Goal: Task Accomplishment & Management: Manage account settings

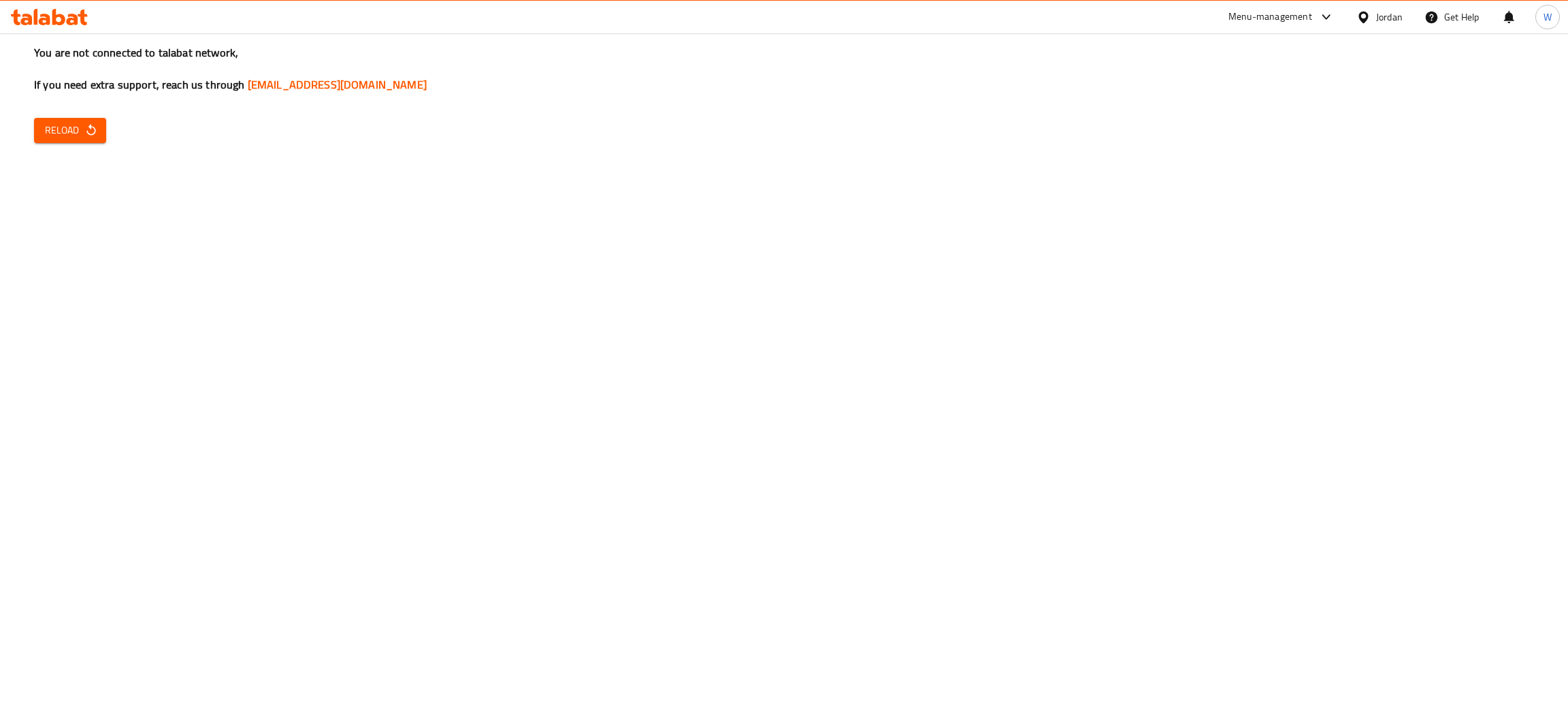
click at [62, 135] on span "Reload" at bounding box center [70, 130] width 51 height 17
click at [62, 131] on span "Reload" at bounding box center [70, 130] width 51 height 17
click at [109, 133] on div "You are not connected to talabat network, If you need extra support, reach us t…" at bounding box center [784, 355] width 1568 height 710
click at [75, 118] on button "Reload" at bounding box center [70, 131] width 72 height 25
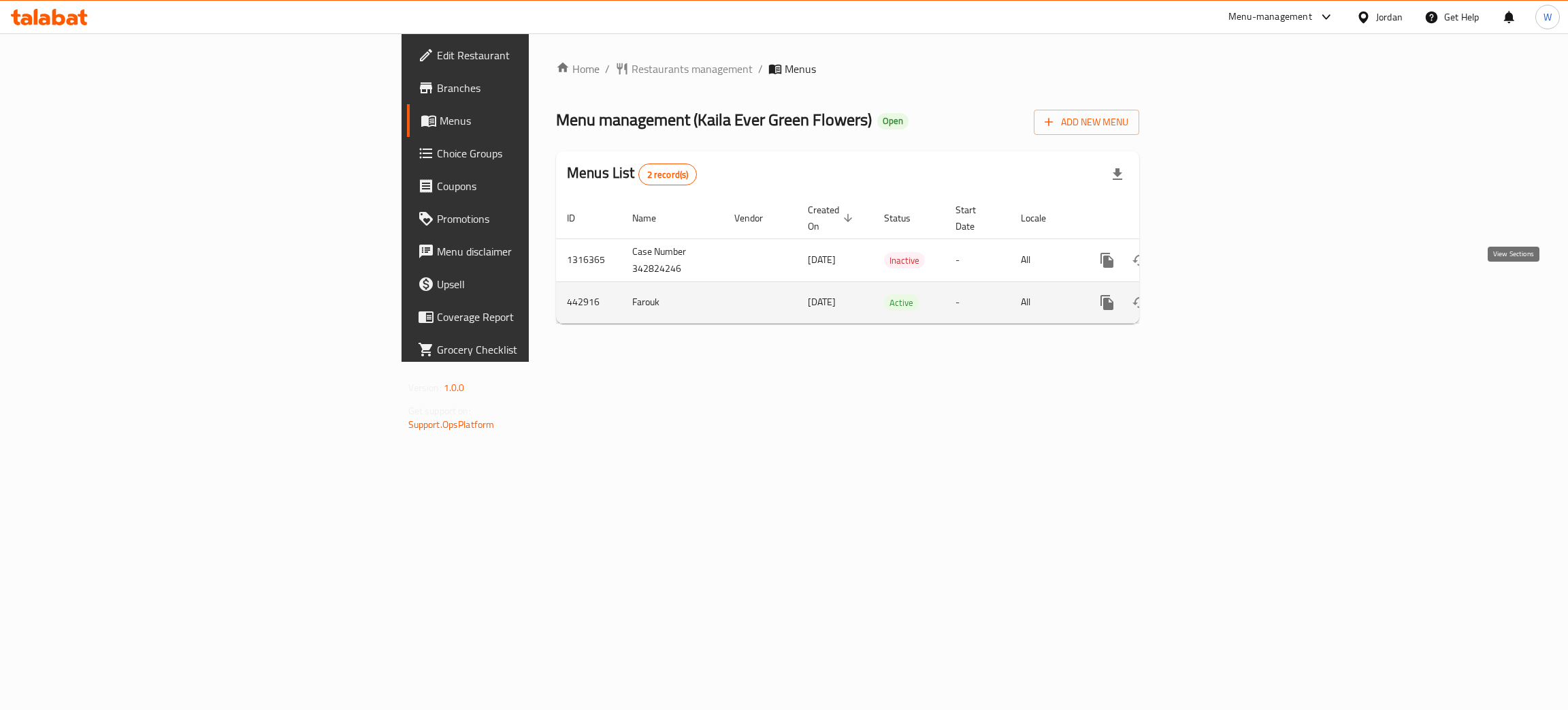
click at [1214, 294] on icon "enhanced table" at bounding box center [1205, 302] width 16 height 16
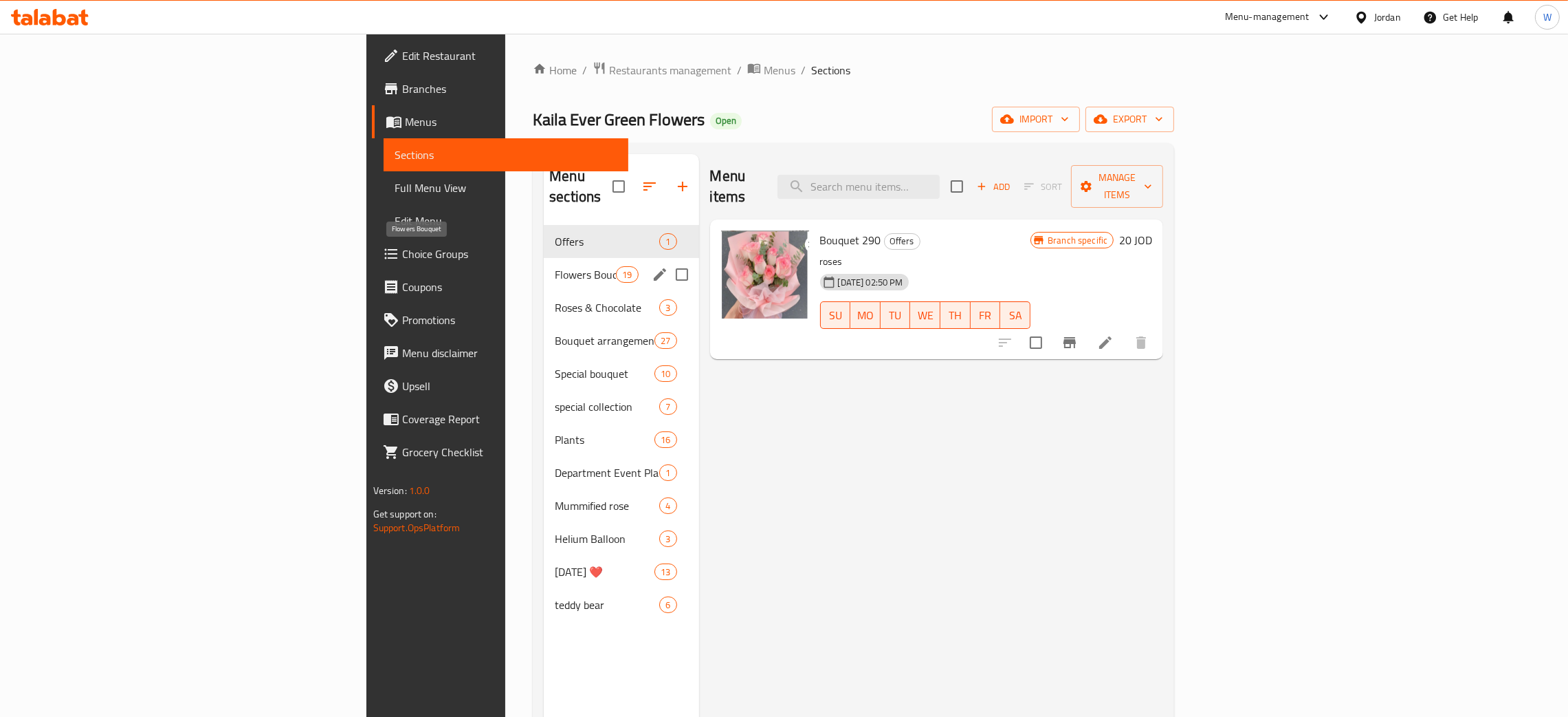
click at [555, 266] on span "Flowers Bouquet" at bounding box center [585, 274] width 61 height 16
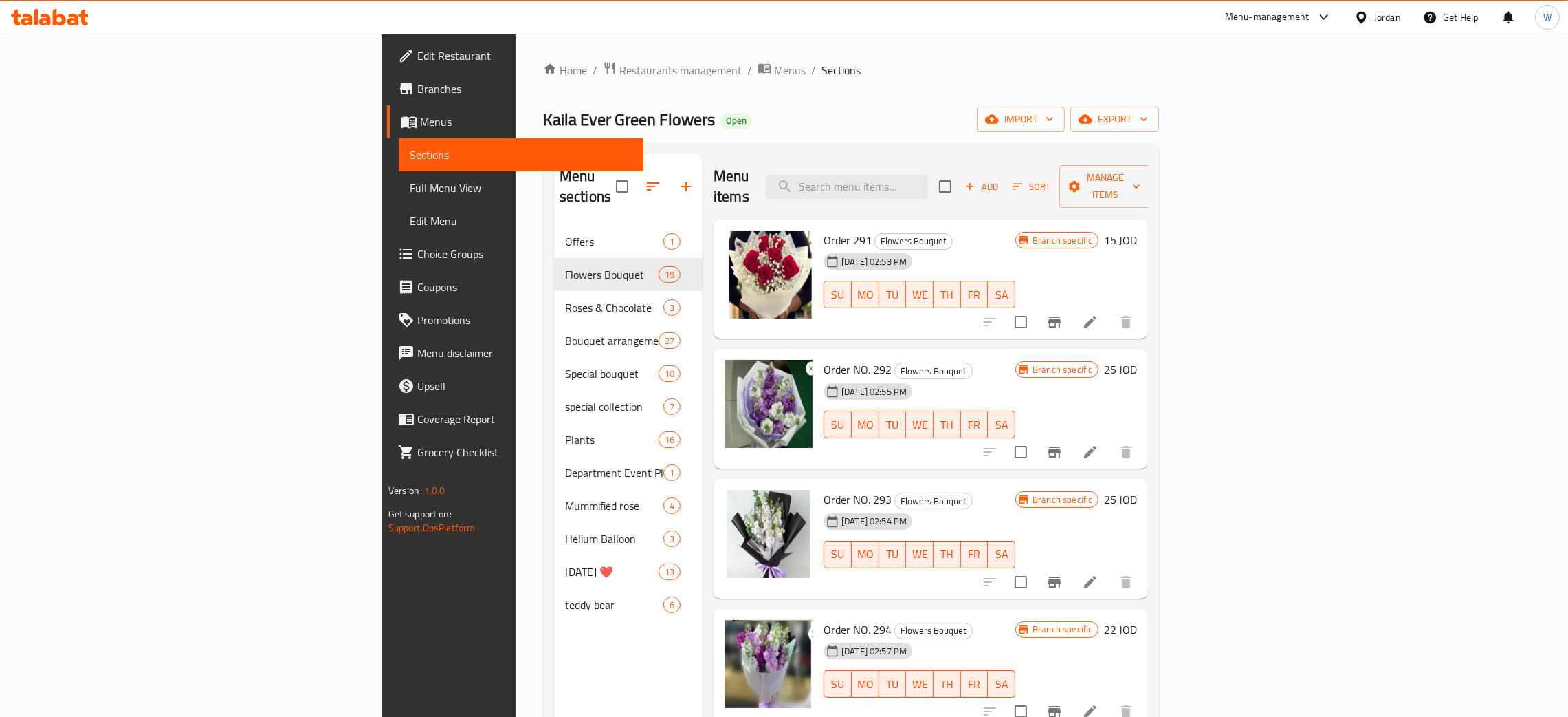
click at [420, 126] on span "Menus" at bounding box center [526, 121] width 212 height 16
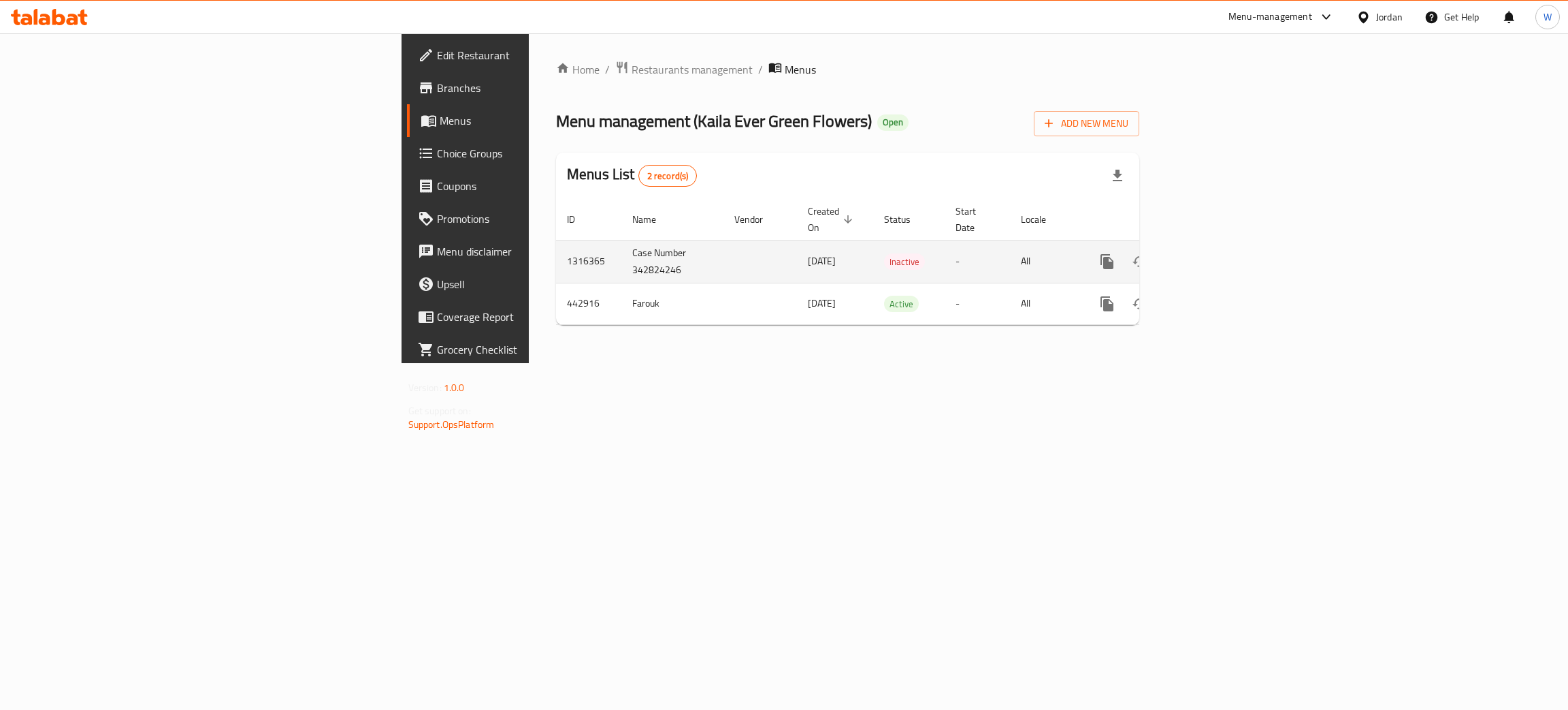
click at [1214, 253] on icon "enhanced table" at bounding box center [1205, 261] width 16 height 16
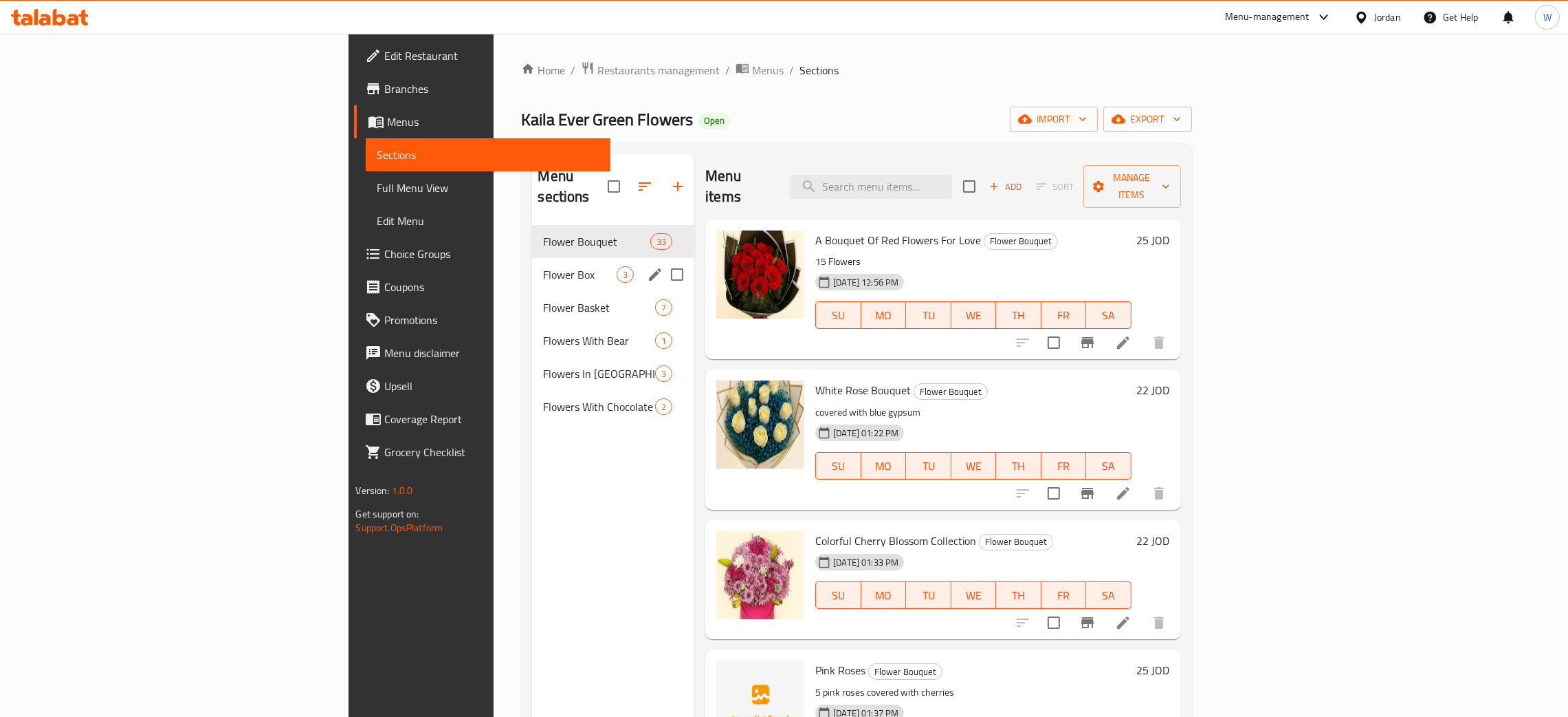
click at [543, 266] on span "Flower Box" at bounding box center [580, 274] width 73 height 16
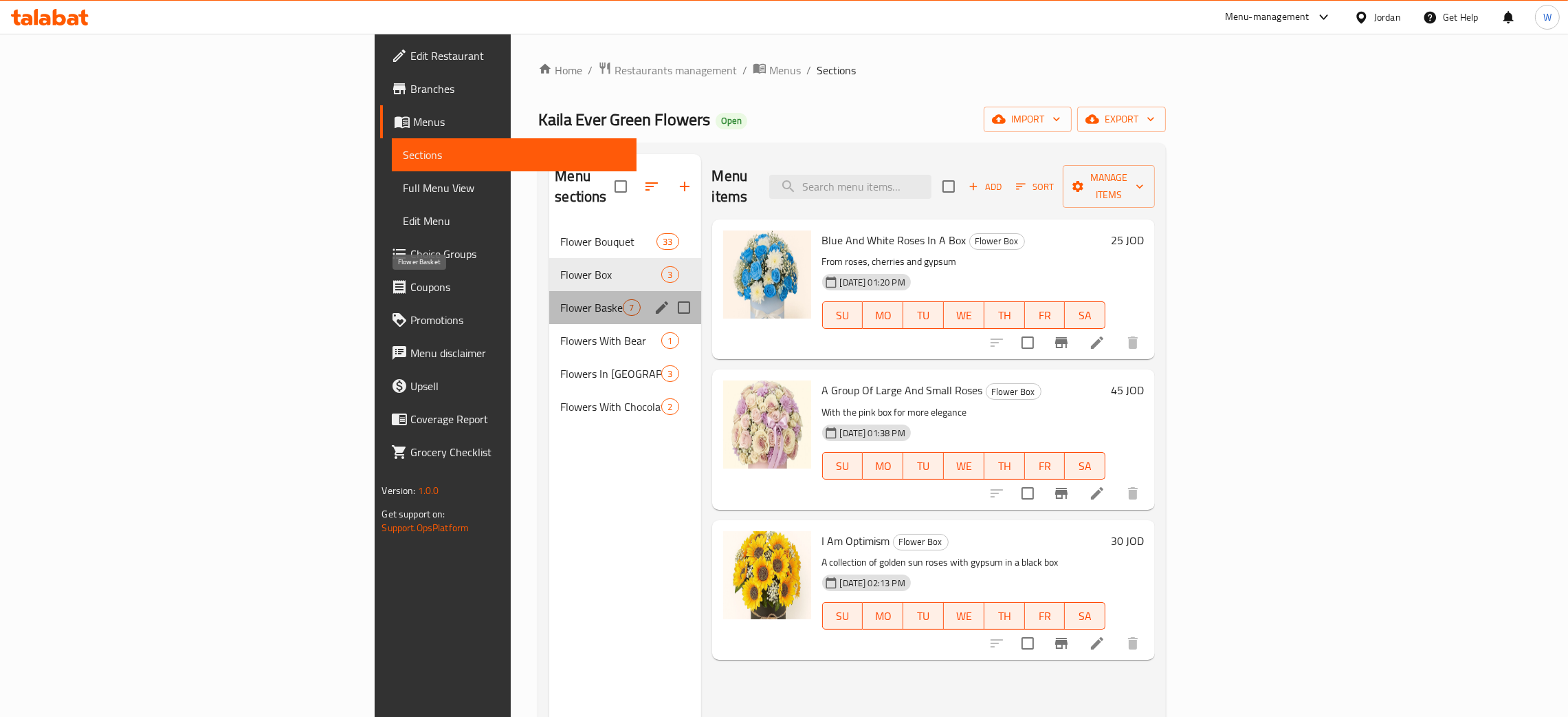
click at [560, 299] on span "Flower Basket" at bounding box center [592, 307] width 62 height 16
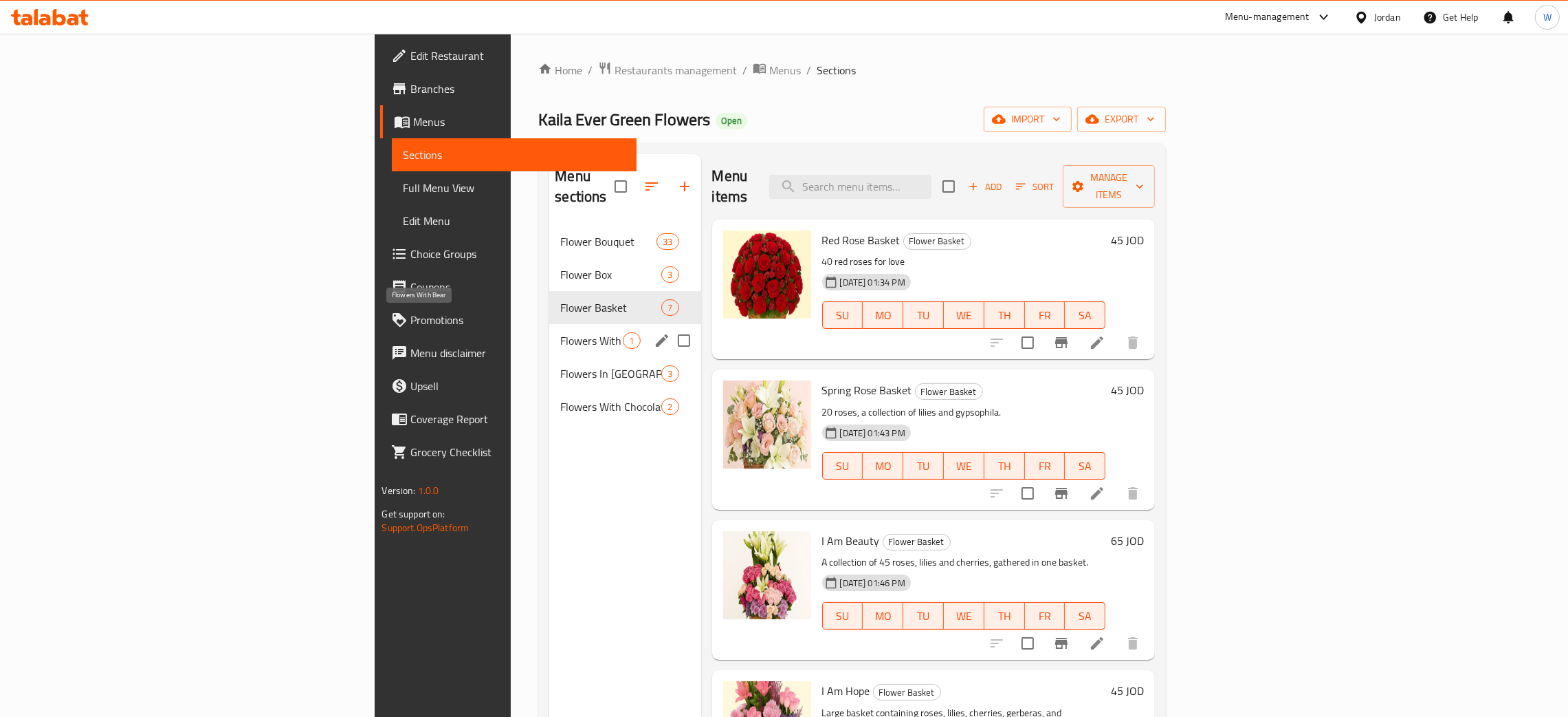
click at [560, 332] on span "Flowers With Bear" at bounding box center [592, 340] width 62 height 16
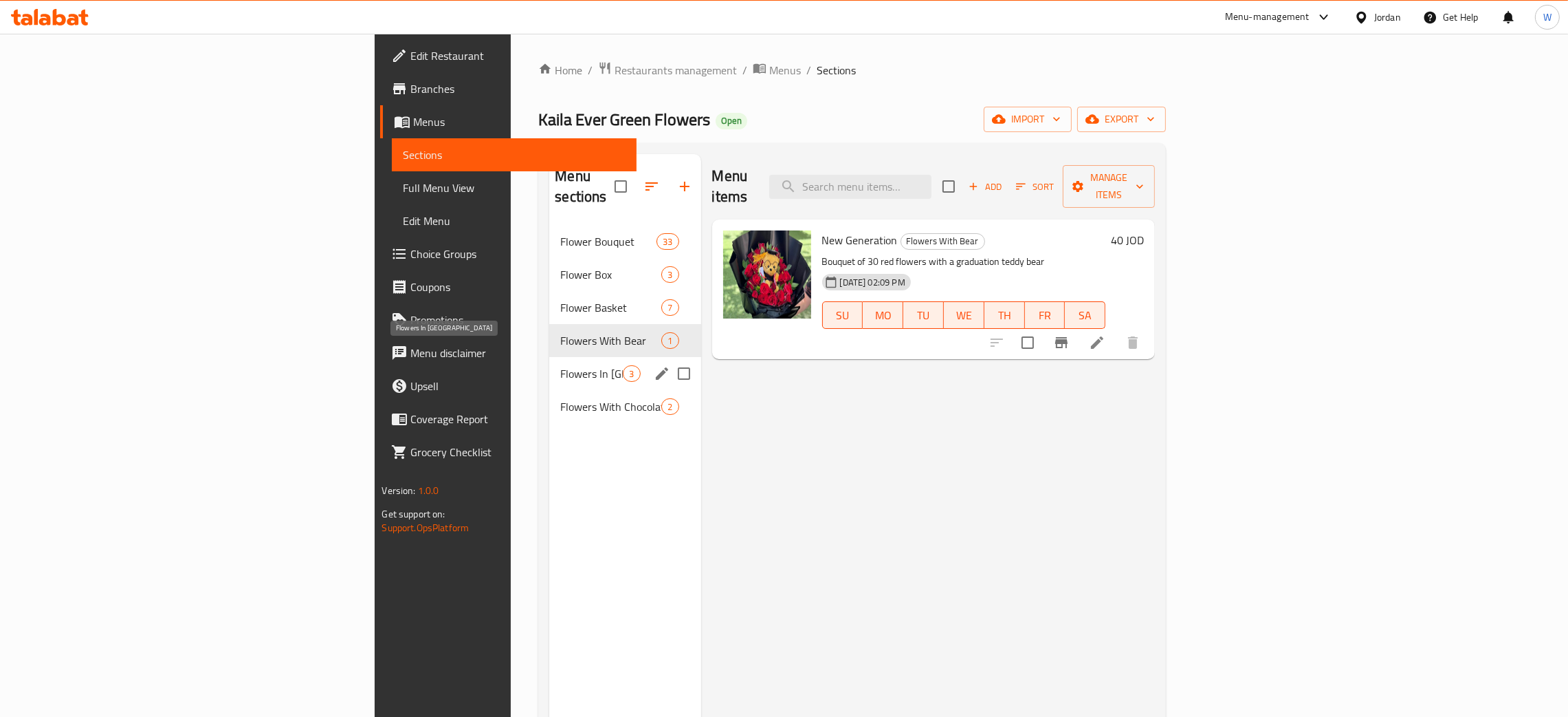
click at [560, 365] on span "Flowers In Vase" at bounding box center [592, 373] width 62 height 16
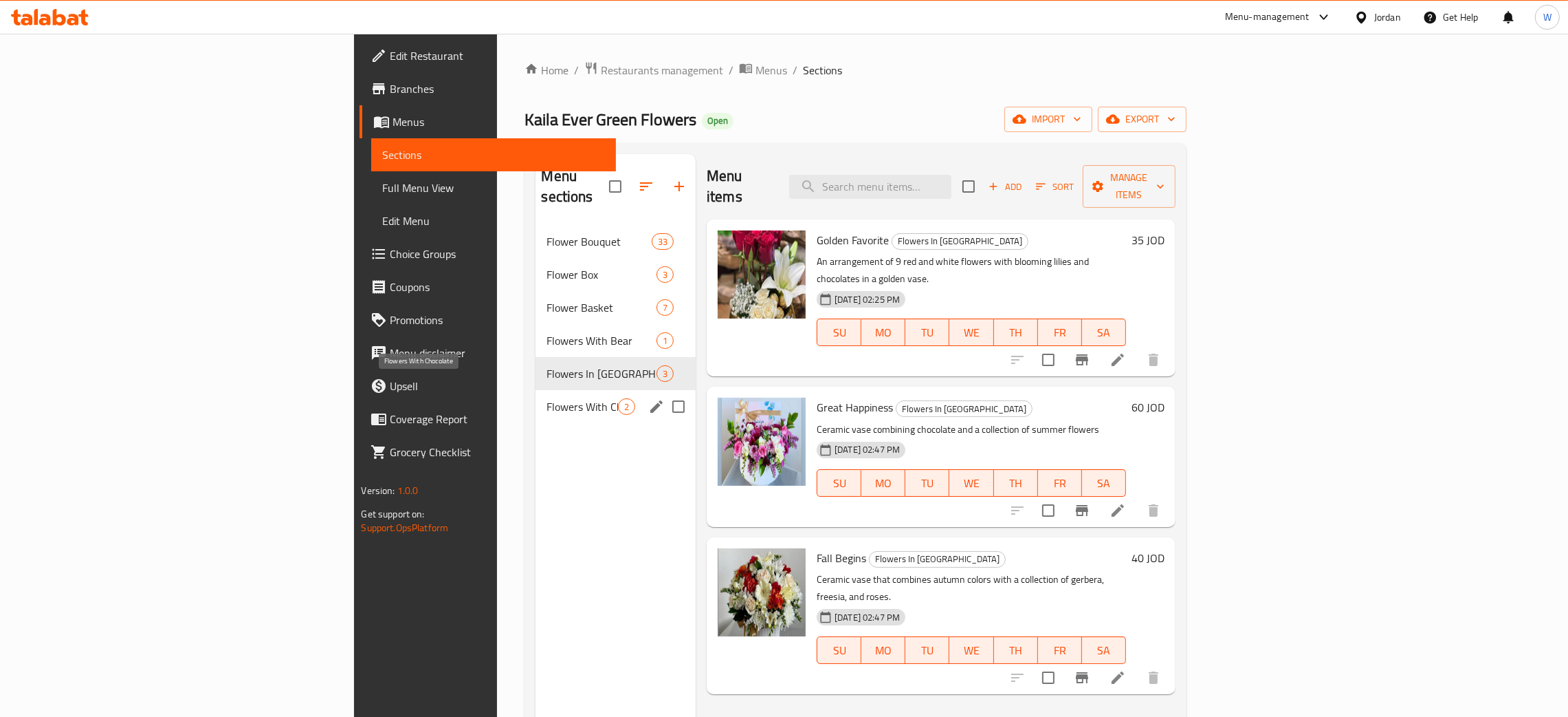
click at [546, 398] on span "Flowers With Chocolate" at bounding box center [582, 407] width 72 height 16
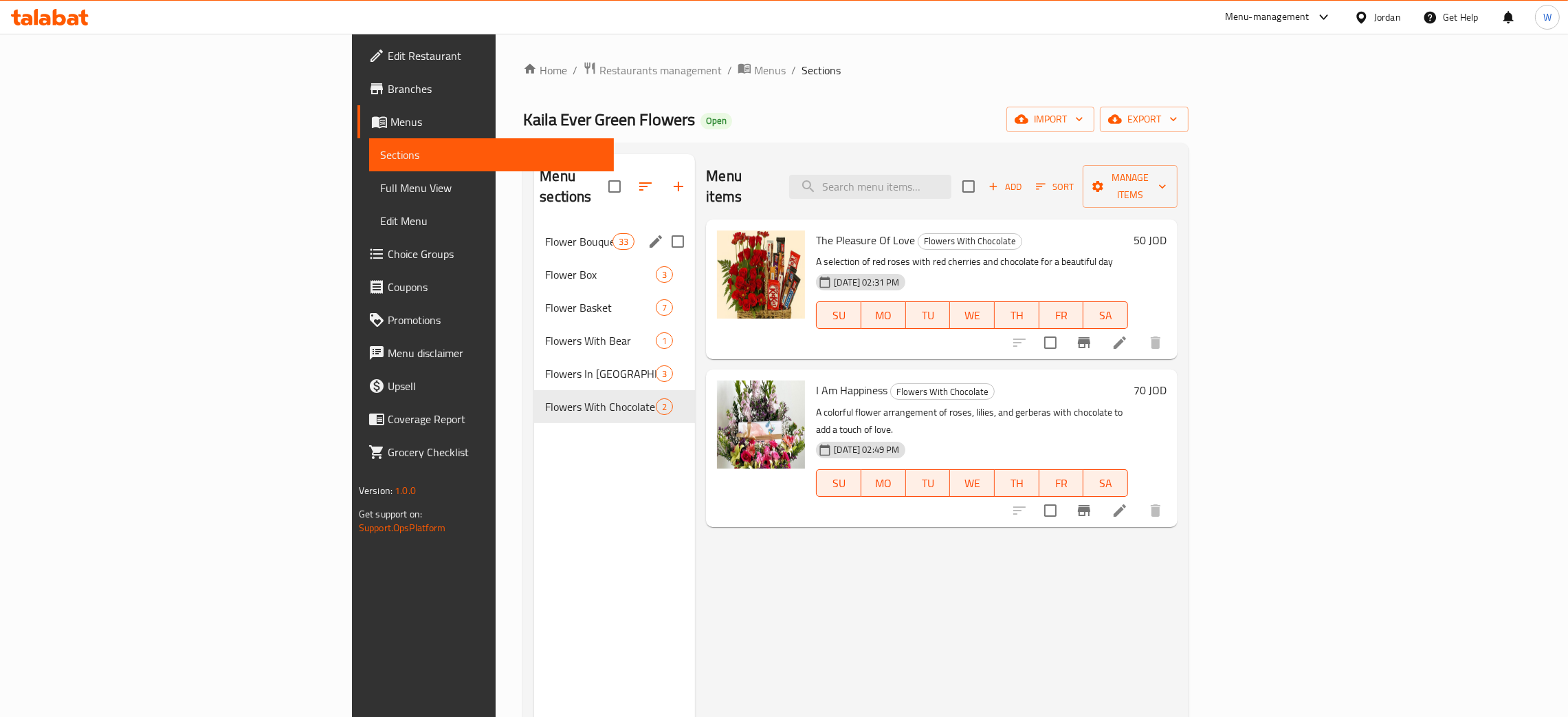
click at [545, 233] on span "Flower Bouquet" at bounding box center [578, 241] width 67 height 16
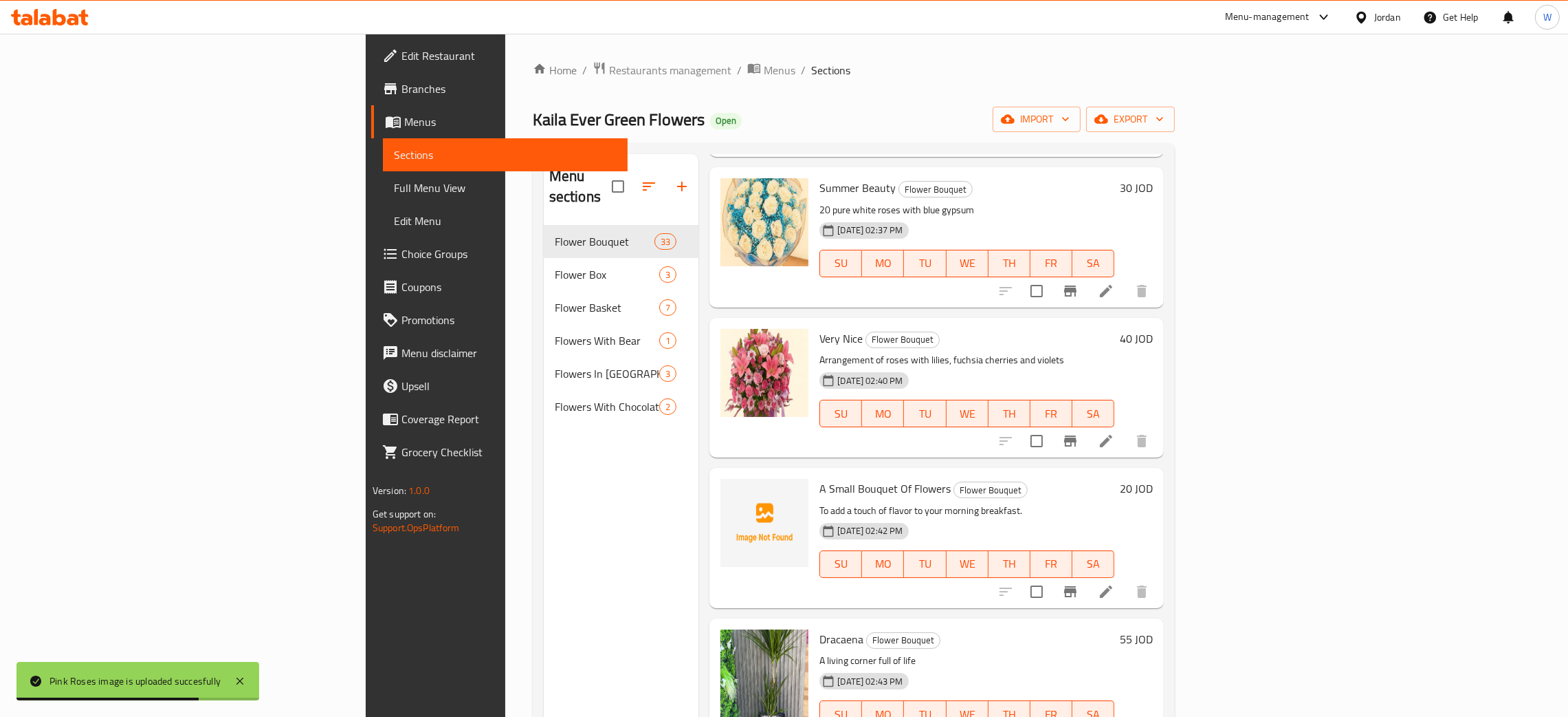
scroll to position [3816, 0]
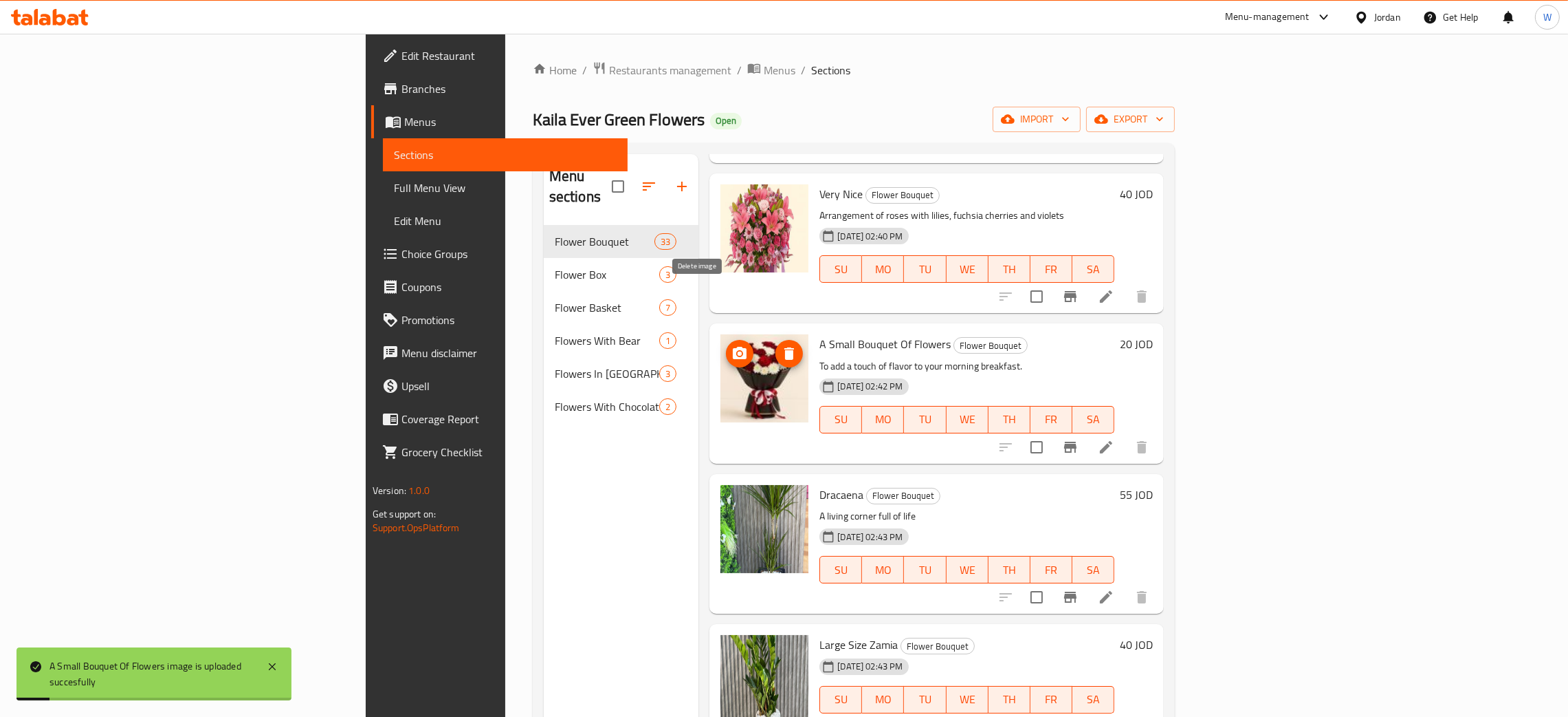
click at [781, 345] on icon "delete image" at bounding box center [789, 353] width 16 height 16
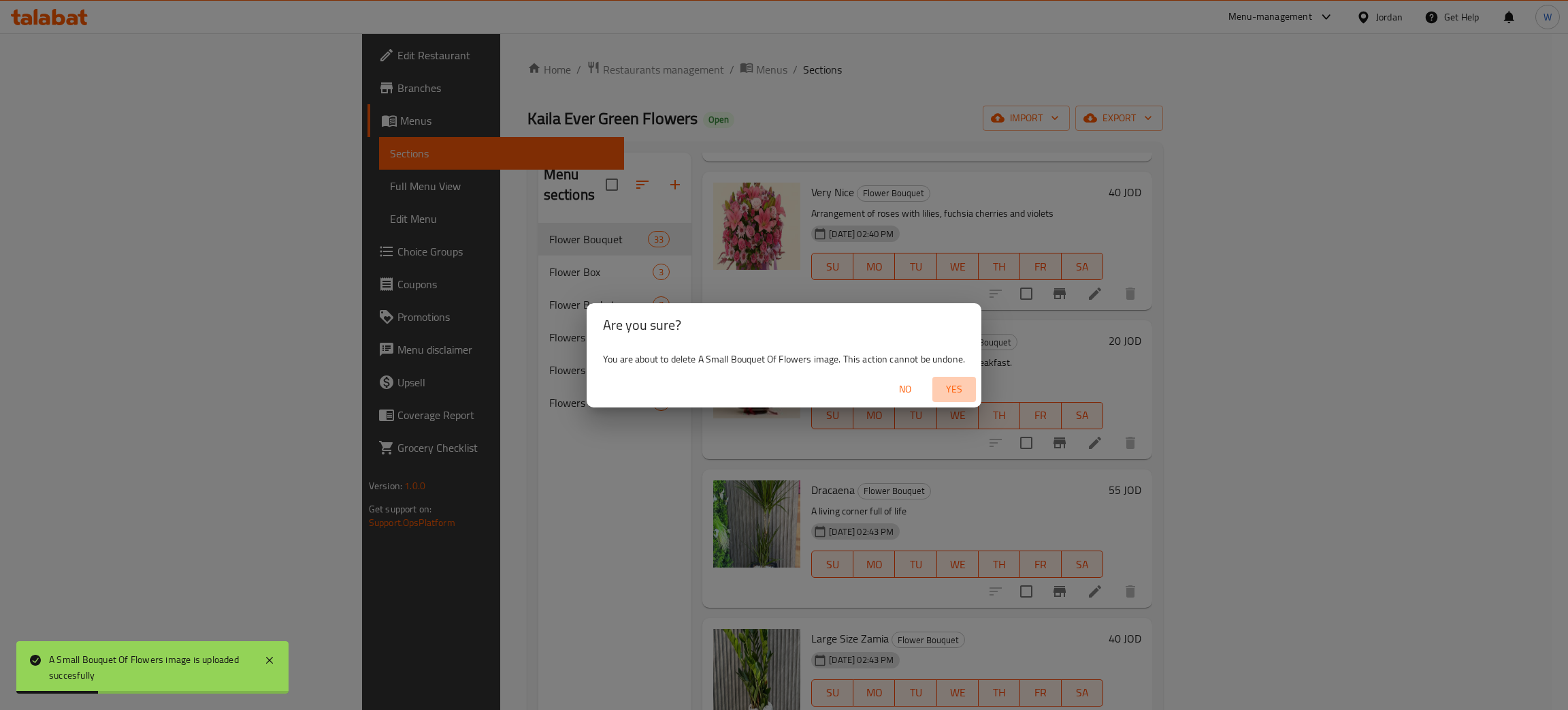
click at [955, 387] on span "Yes" at bounding box center [954, 389] width 33 height 17
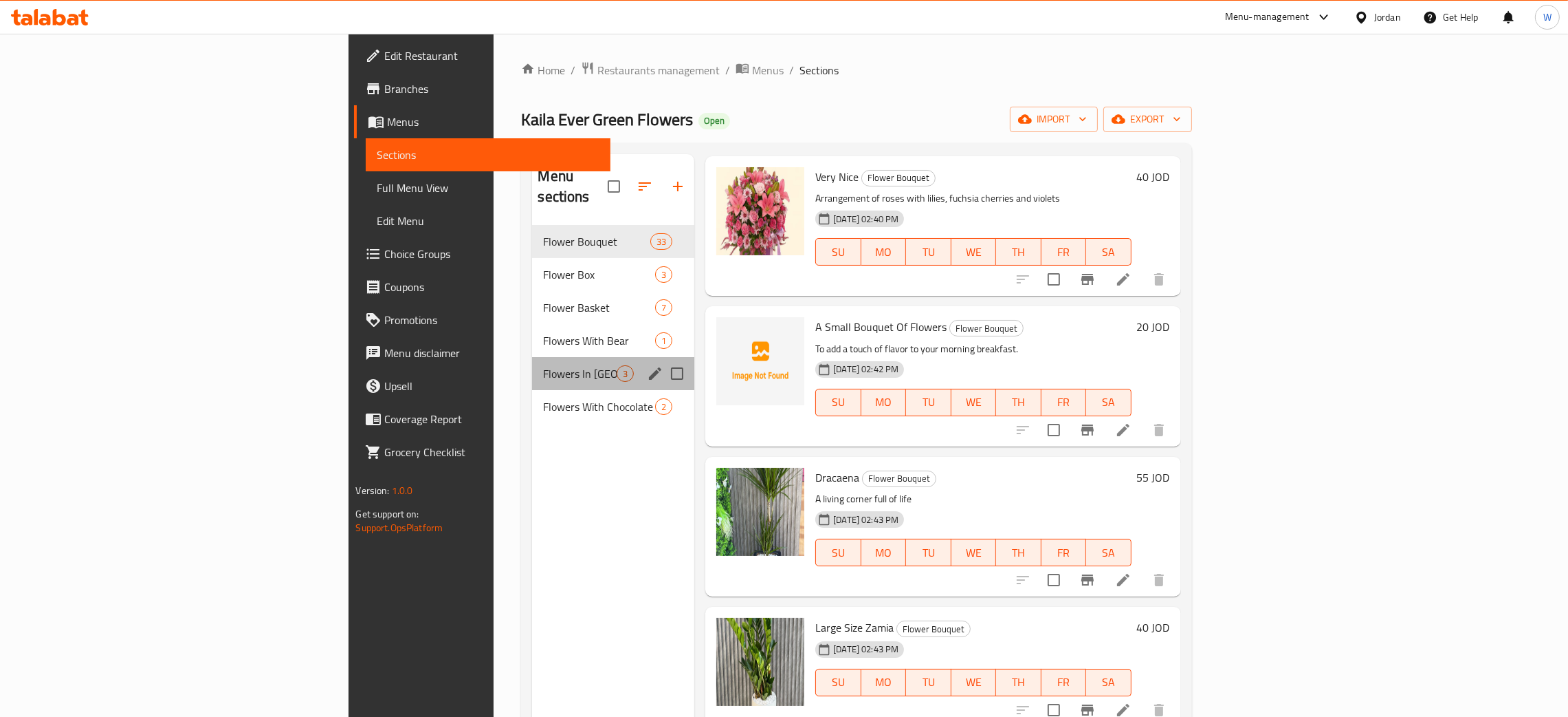
click at [532, 357] on div "Flowers In Vase 3" at bounding box center [613, 373] width 162 height 33
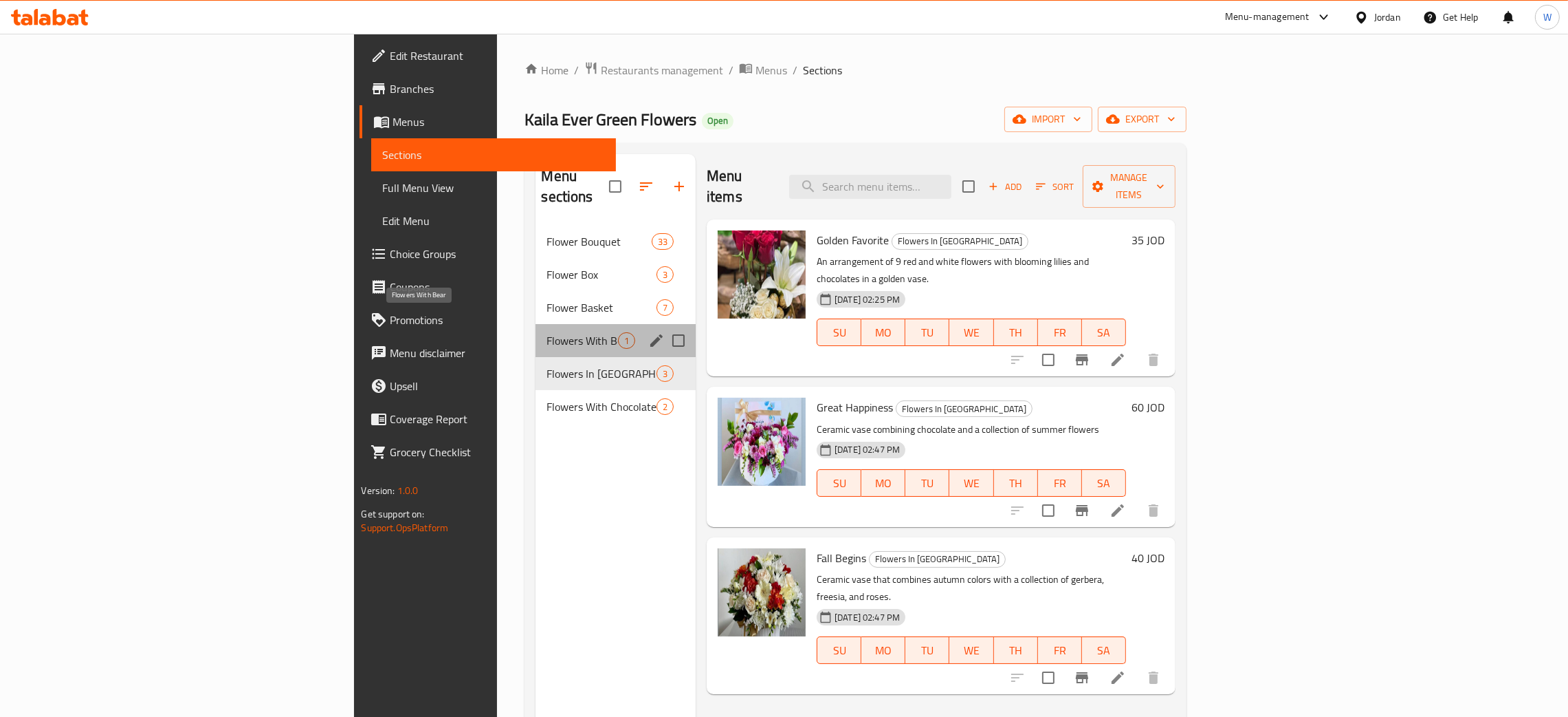
click at [546, 332] on span "Flowers With Bear" at bounding box center [582, 340] width 72 height 16
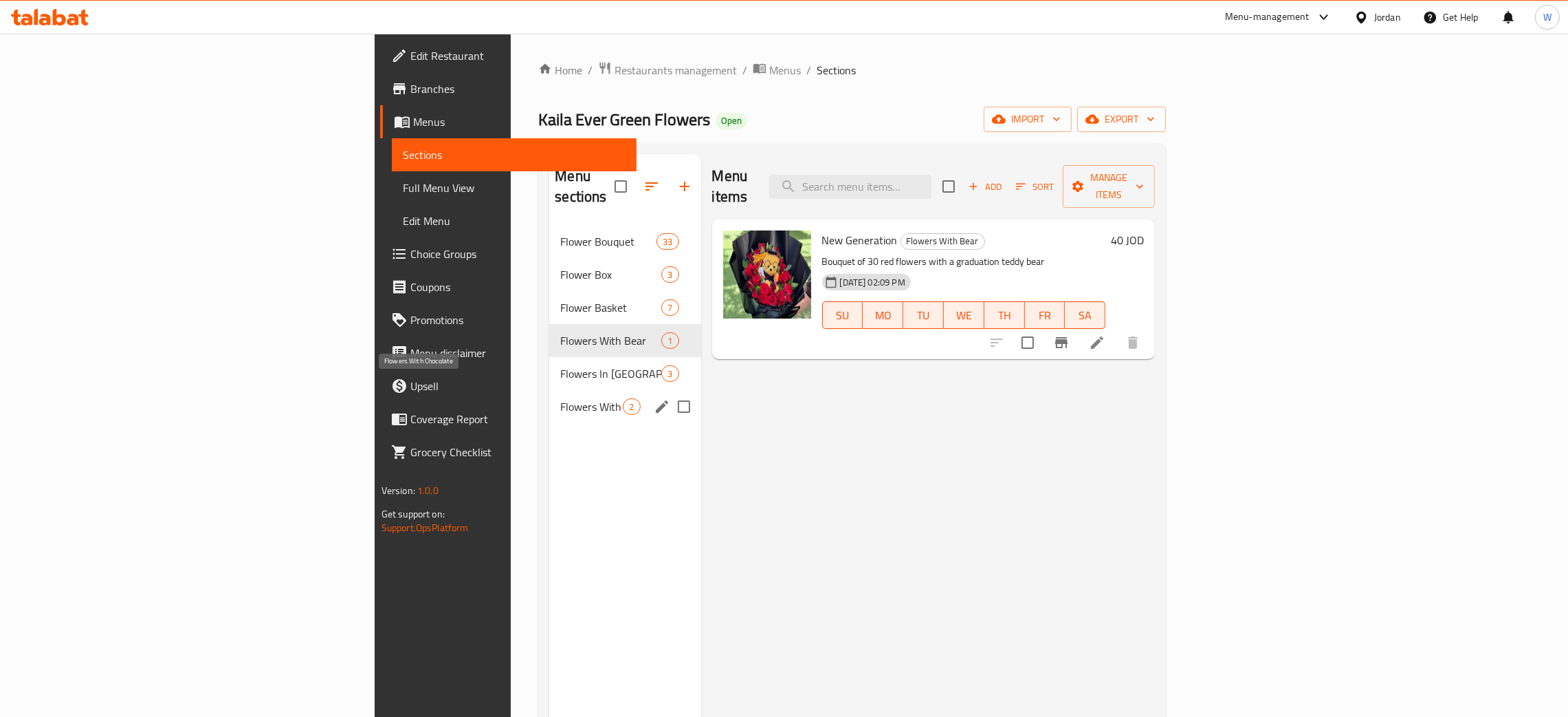
click at [560, 398] on span "Flowers With Chocolate" at bounding box center [592, 407] width 62 height 16
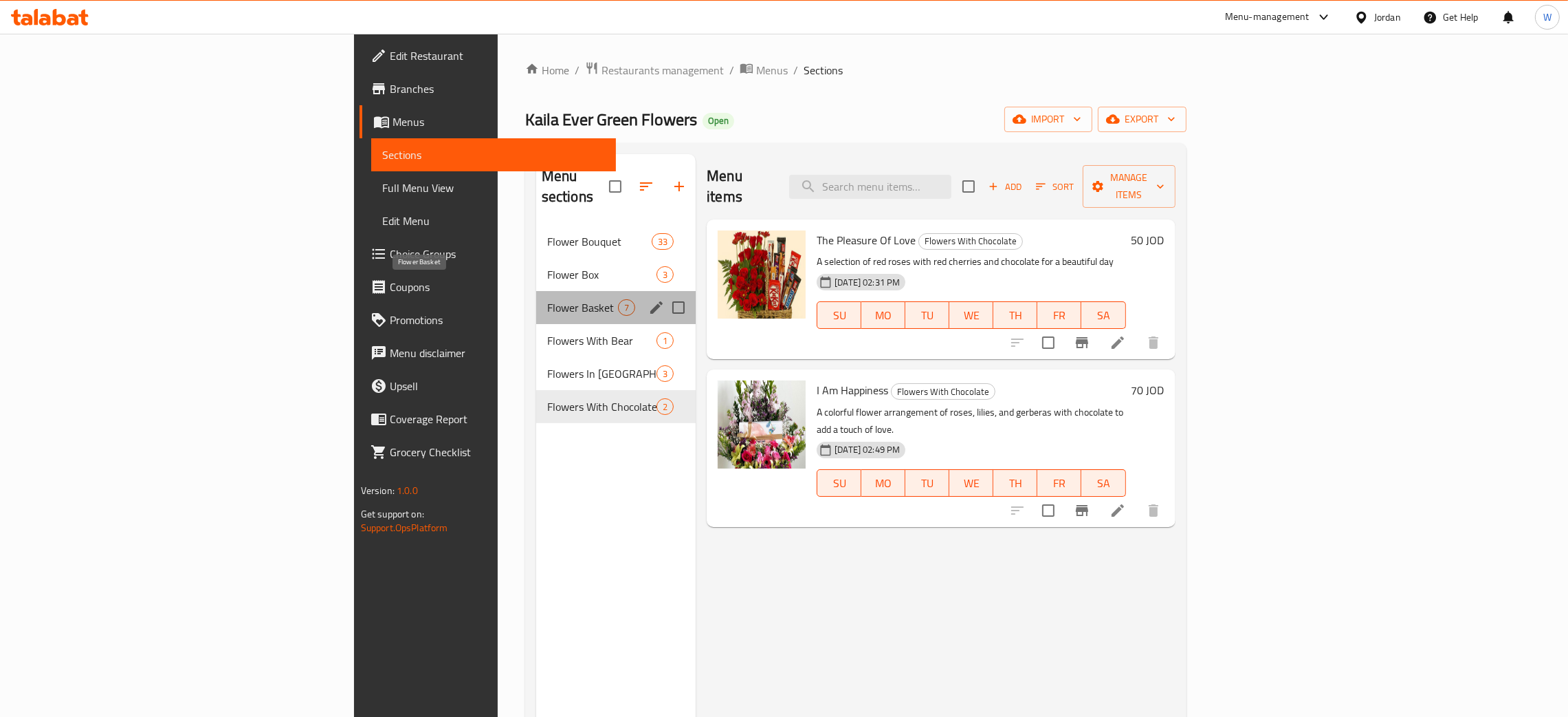
click at [547, 299] on span "Flower Basket" at bounding box center [583, 307] width 71 height 16
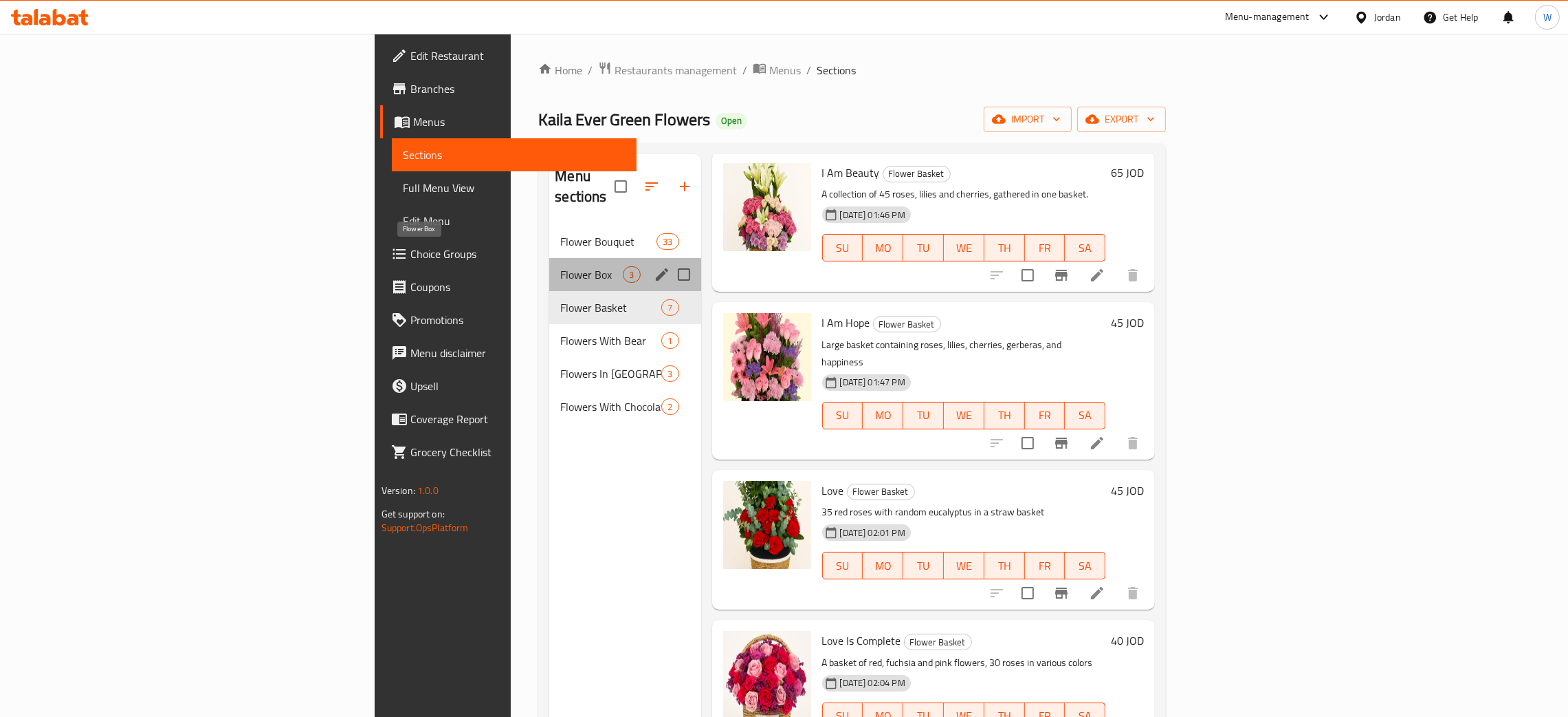
click at [560, 266] on span "Flower Box" at bounding box center [592, 274] width 62 height 16
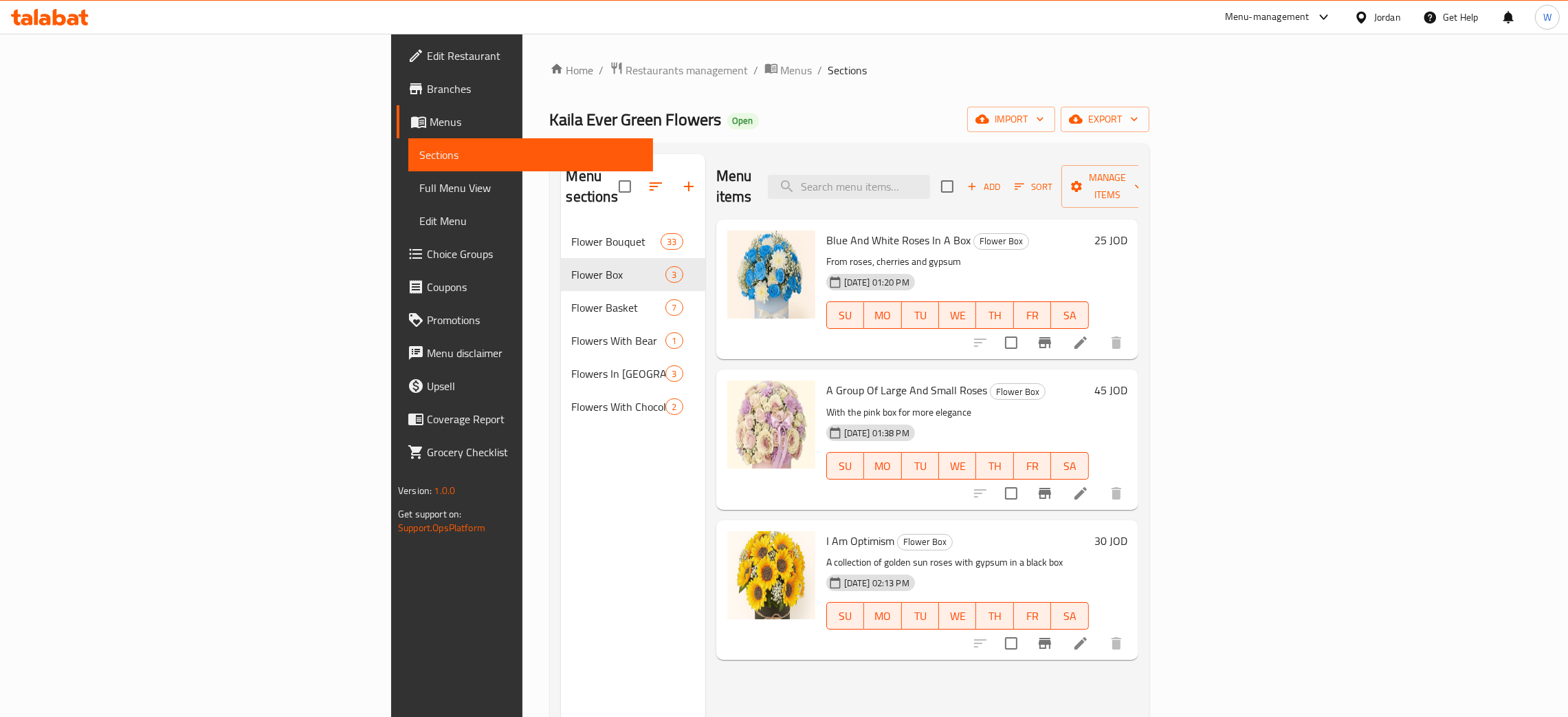
click at [572, 233] on span "Flower Bouquet" at bounding box center [617, 241] width 90 height 16
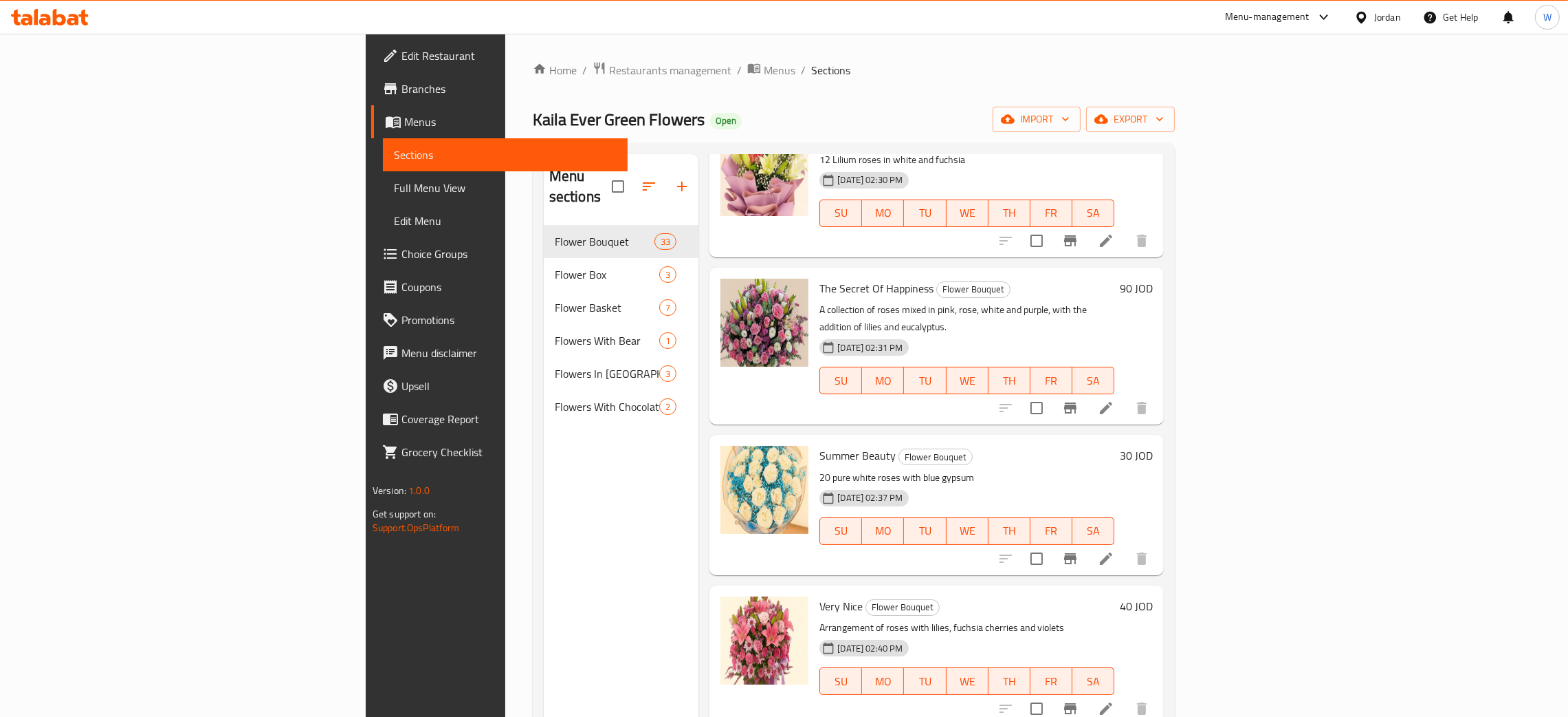
scroll to position [3713, 0]
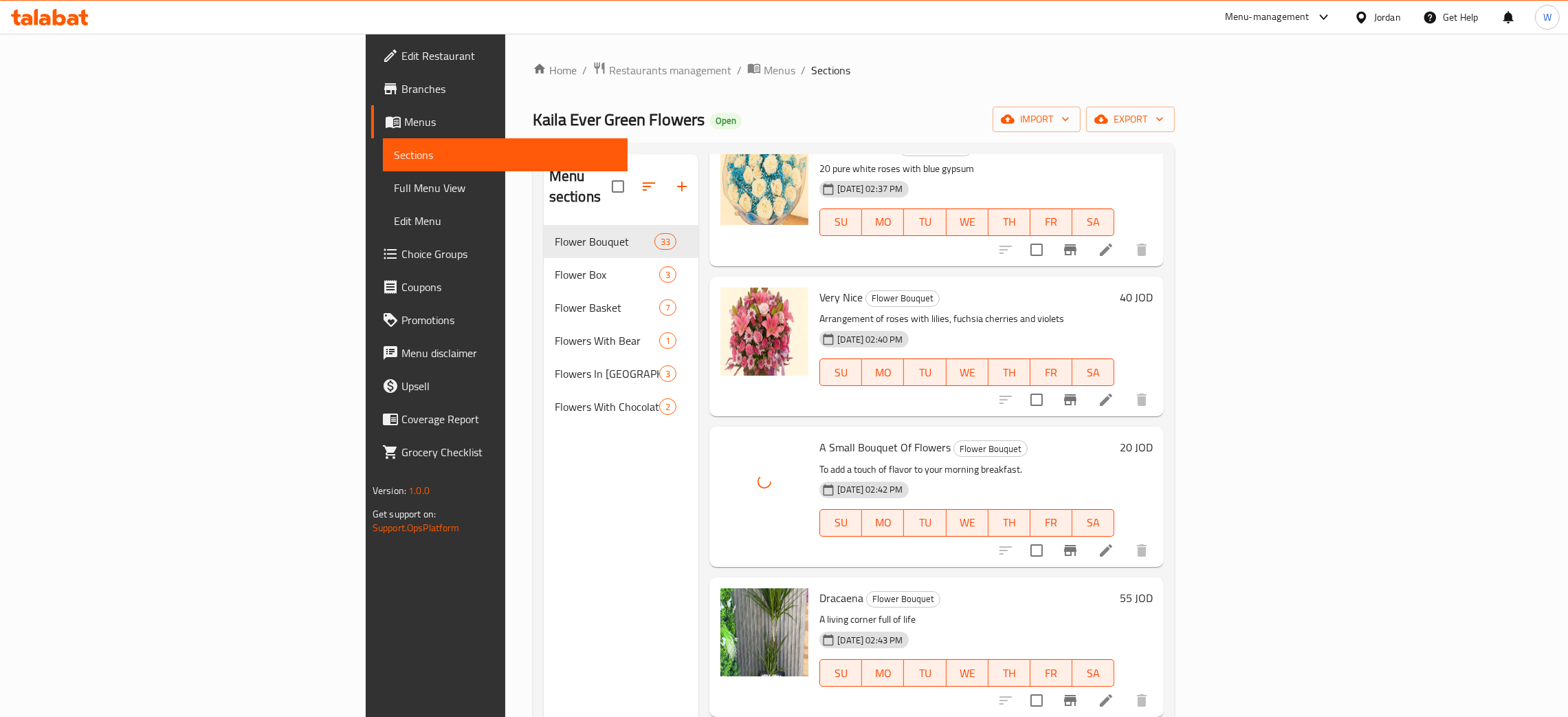
click at [543, 518] on div "Menu sections Flower Bouquet 33 Flower Box 3 Flower Basket 7 Flowers With Bear …" at bounding box center [621, 513] width 155 height 717
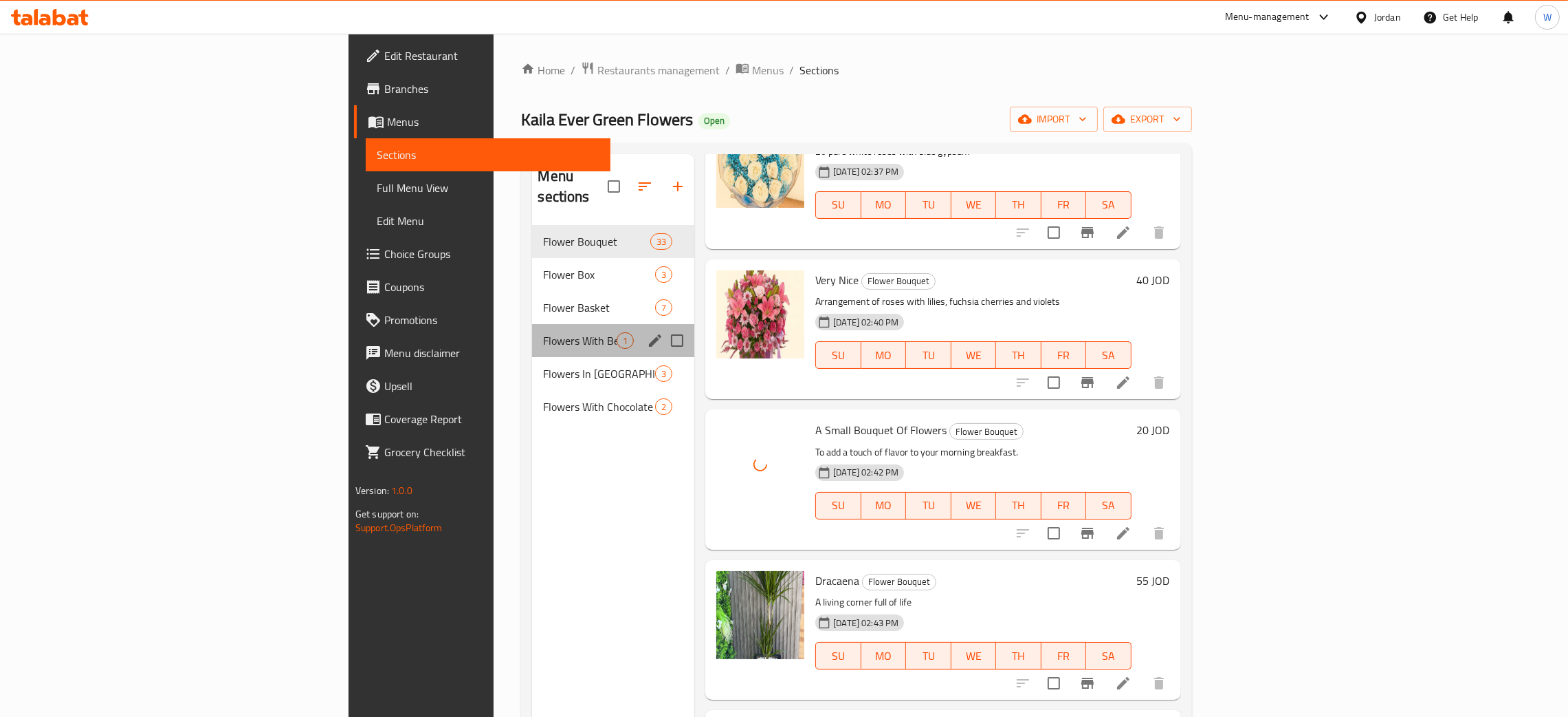
click at [562, 324] on div "Flowers With Bear 1" at bounding box center [613, 340] width 162 height 33
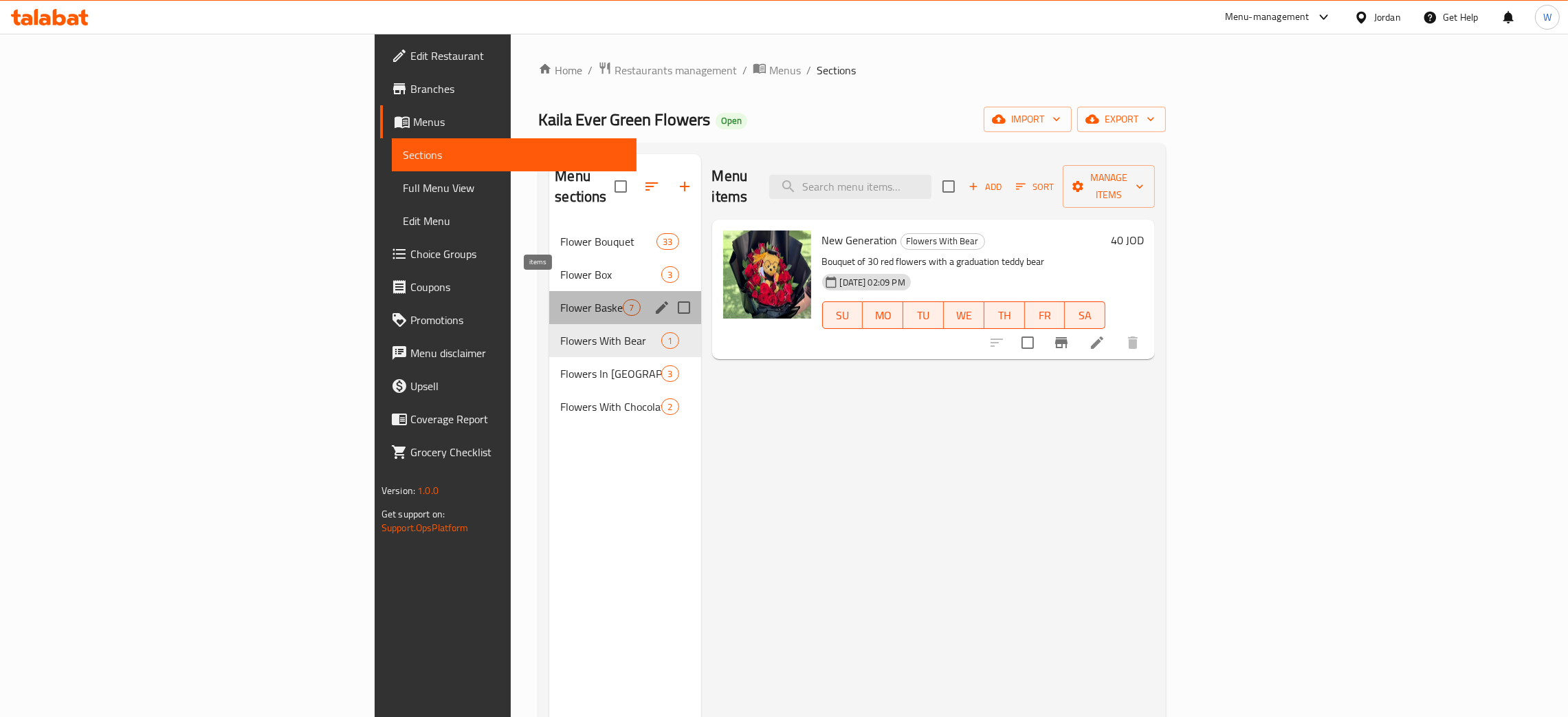
click at [623, 301] on span "7" at bounding box center [631, 308] width 16 height 13
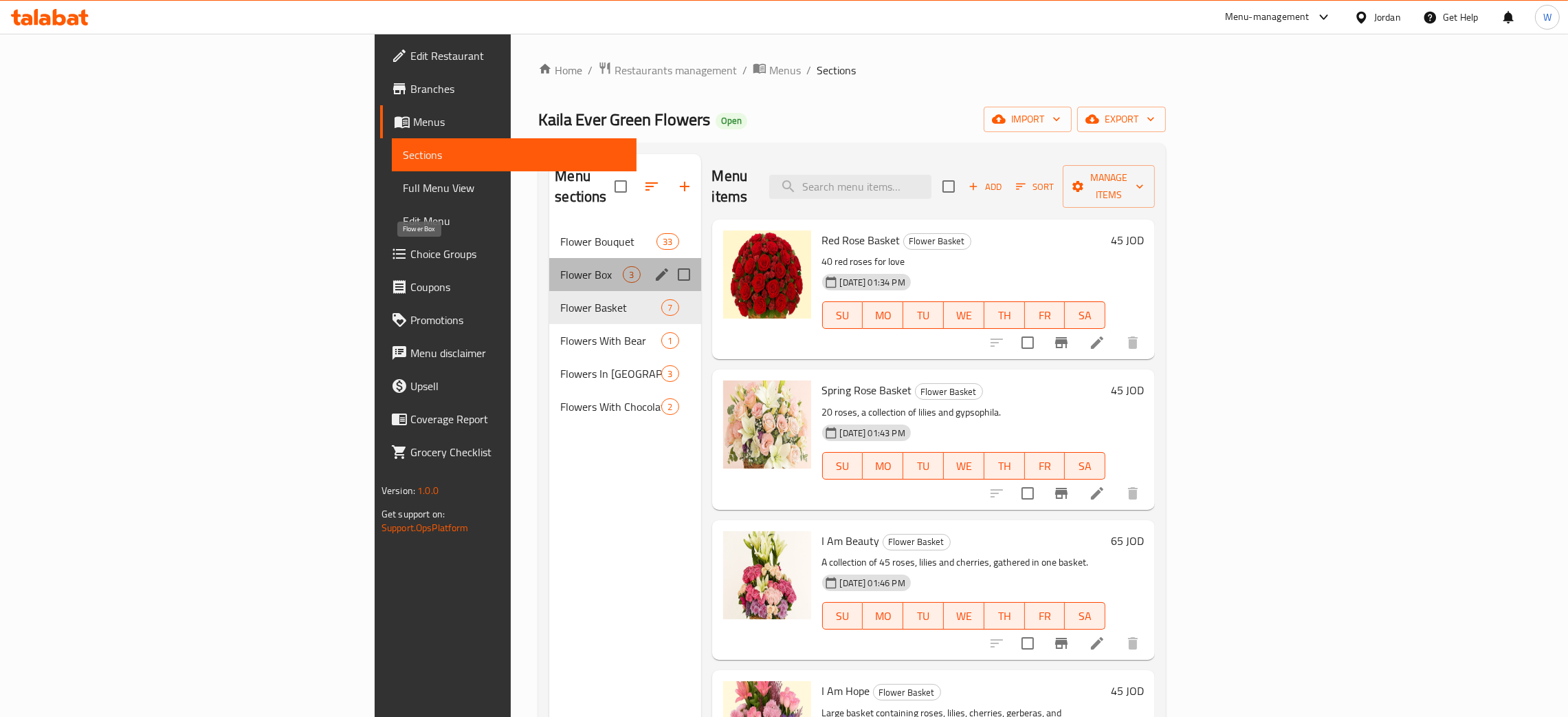
click at [560, 266] on span "Flower Box" at bounding box center [592, 274] width 62 height 16
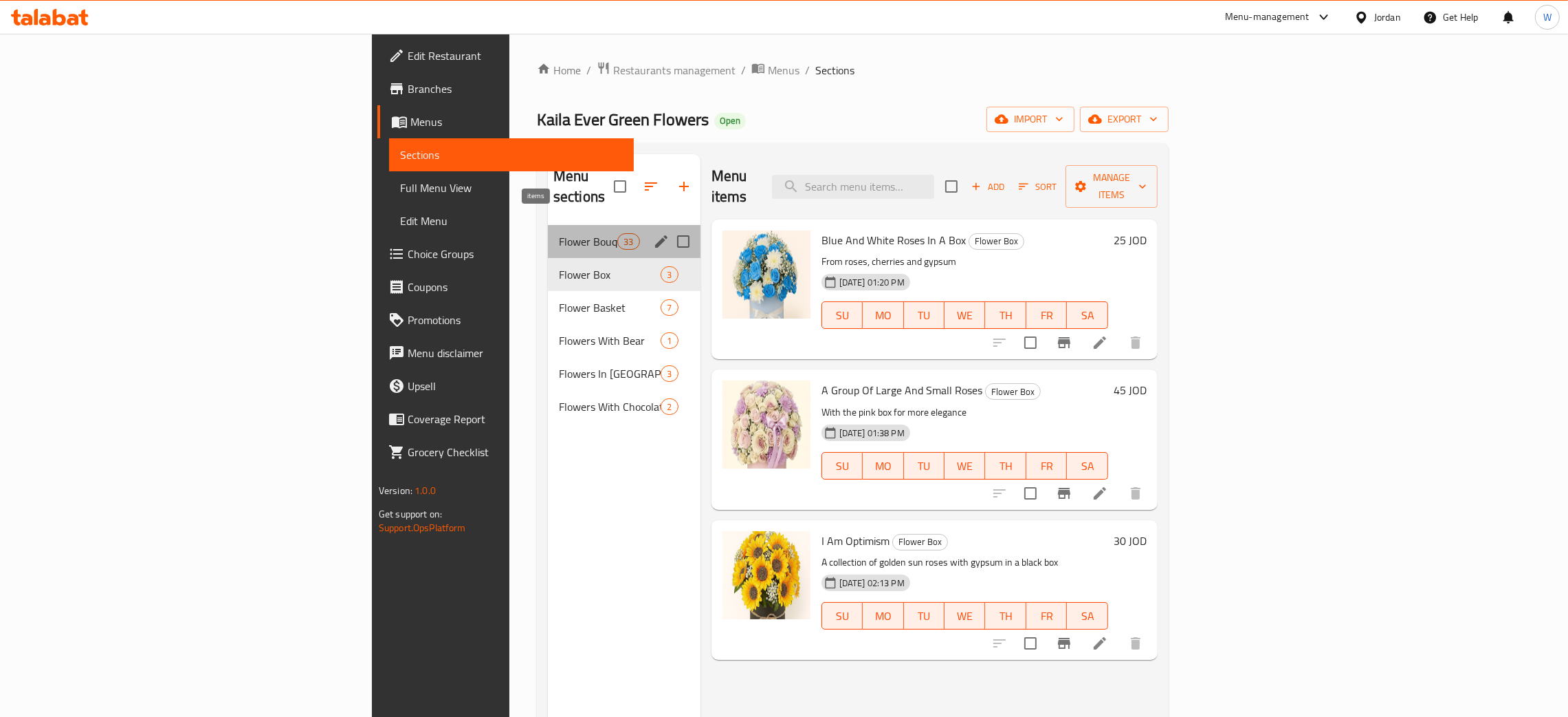
click at [618, 236] on span "33" at bounding box center [629, 242] width 21 height 13
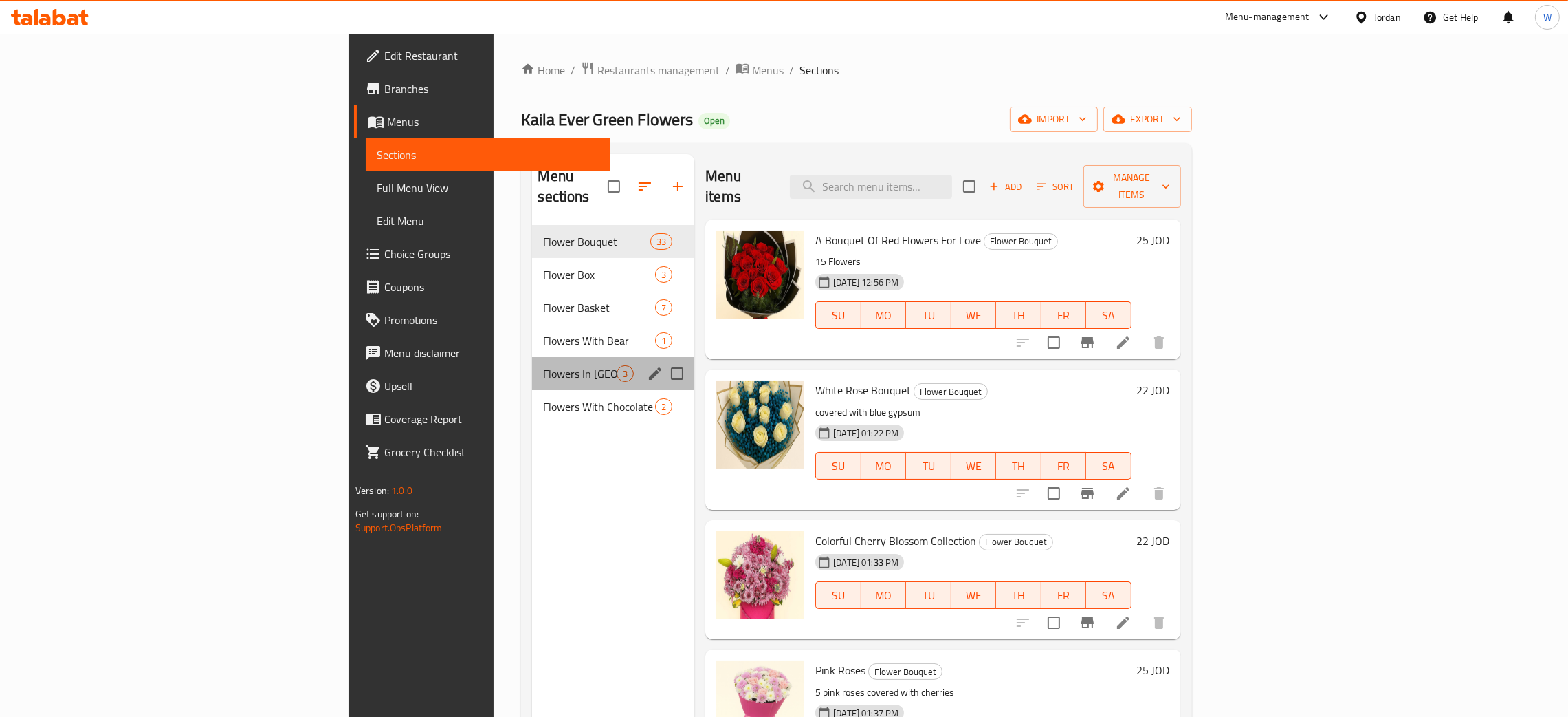
click at [532, 365] on div "Flowers In Vase 3" at bounding box center [613, 373] width 162 height 33
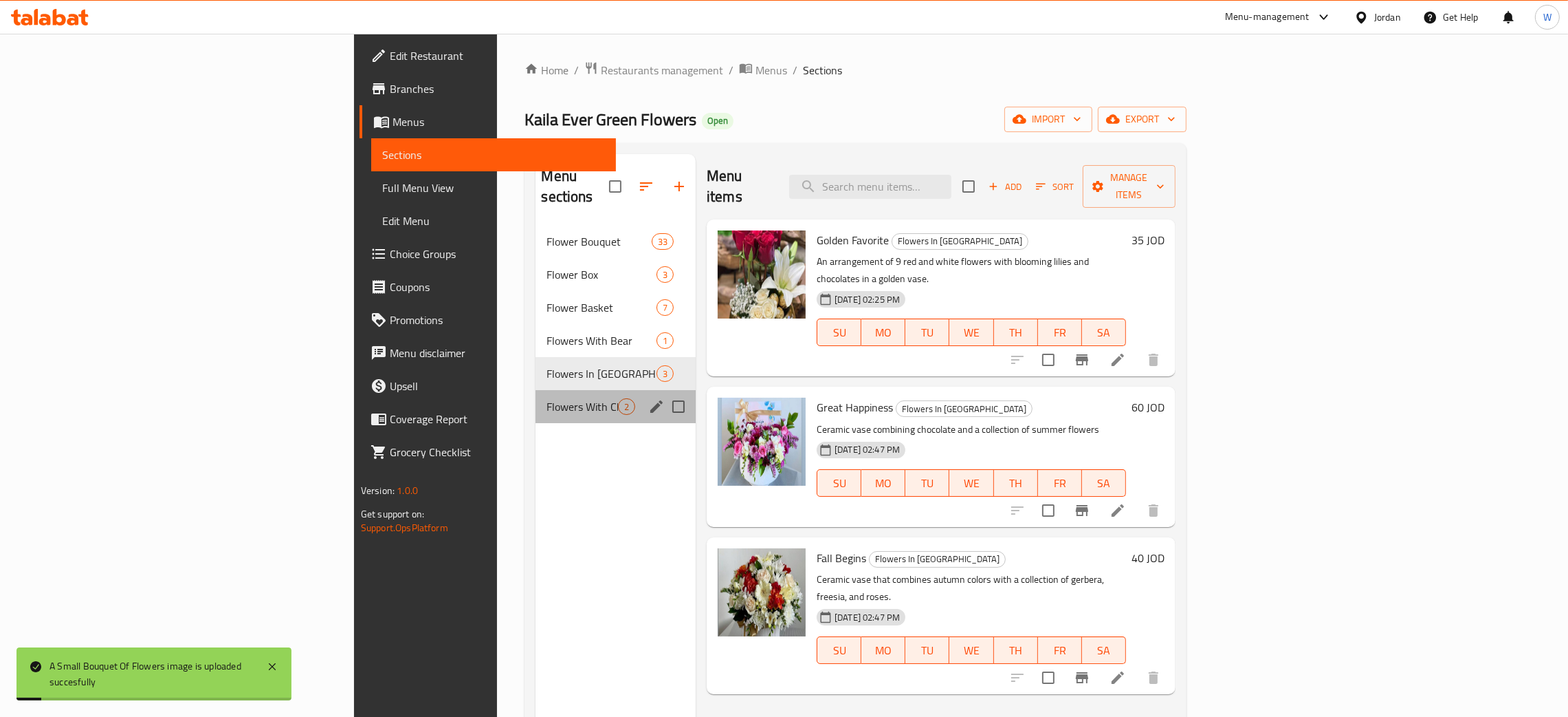
click at [535, 395] on div "Flowers With Chocolate 2" at bounding box center [615, 406] width 160 height 33
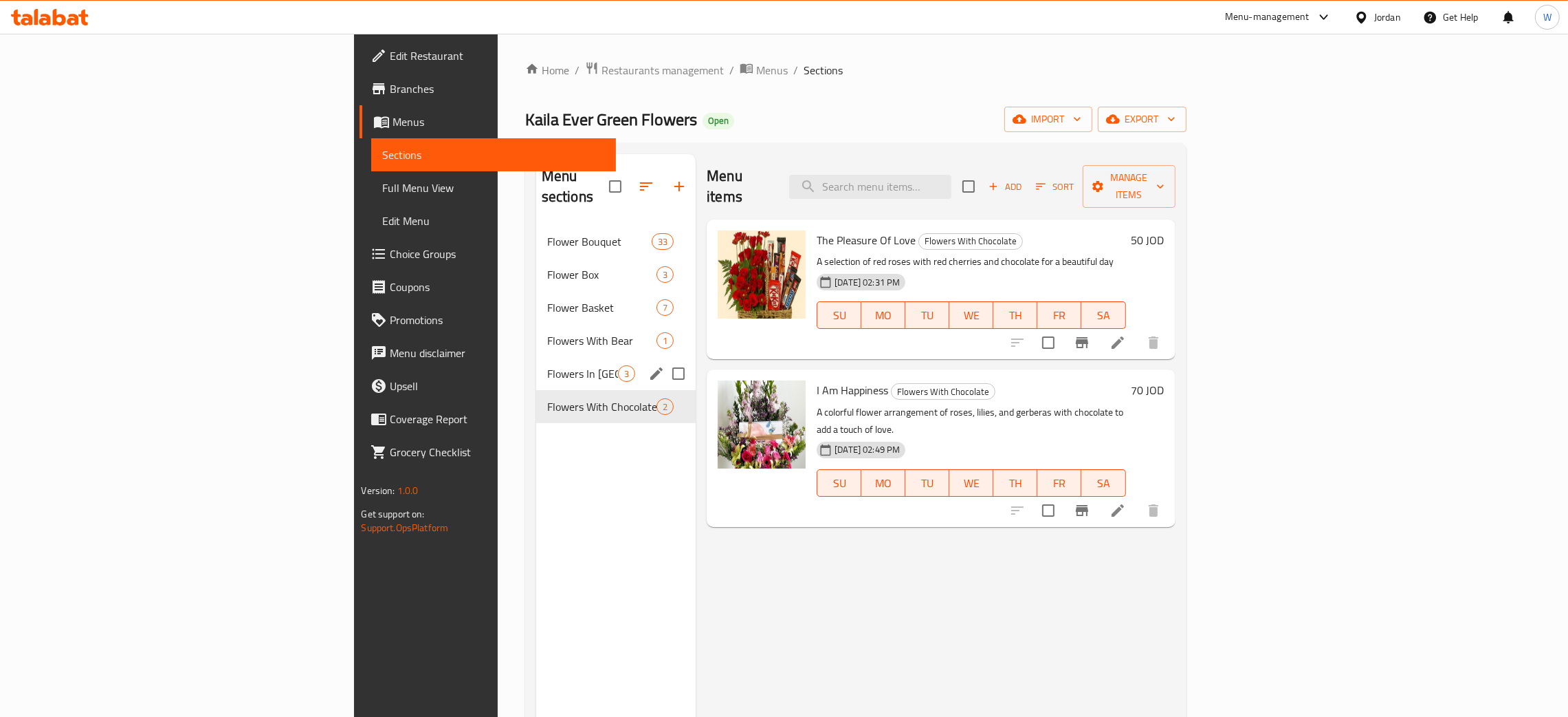
drag, startPoint x: 492, startPoint y: 348, endPoint x: 487, endPoint y: 340, distance: 9.4
click at [547, 365] on span "Flowers In Vase" at bounding box center [583, 373] width 71 height 16
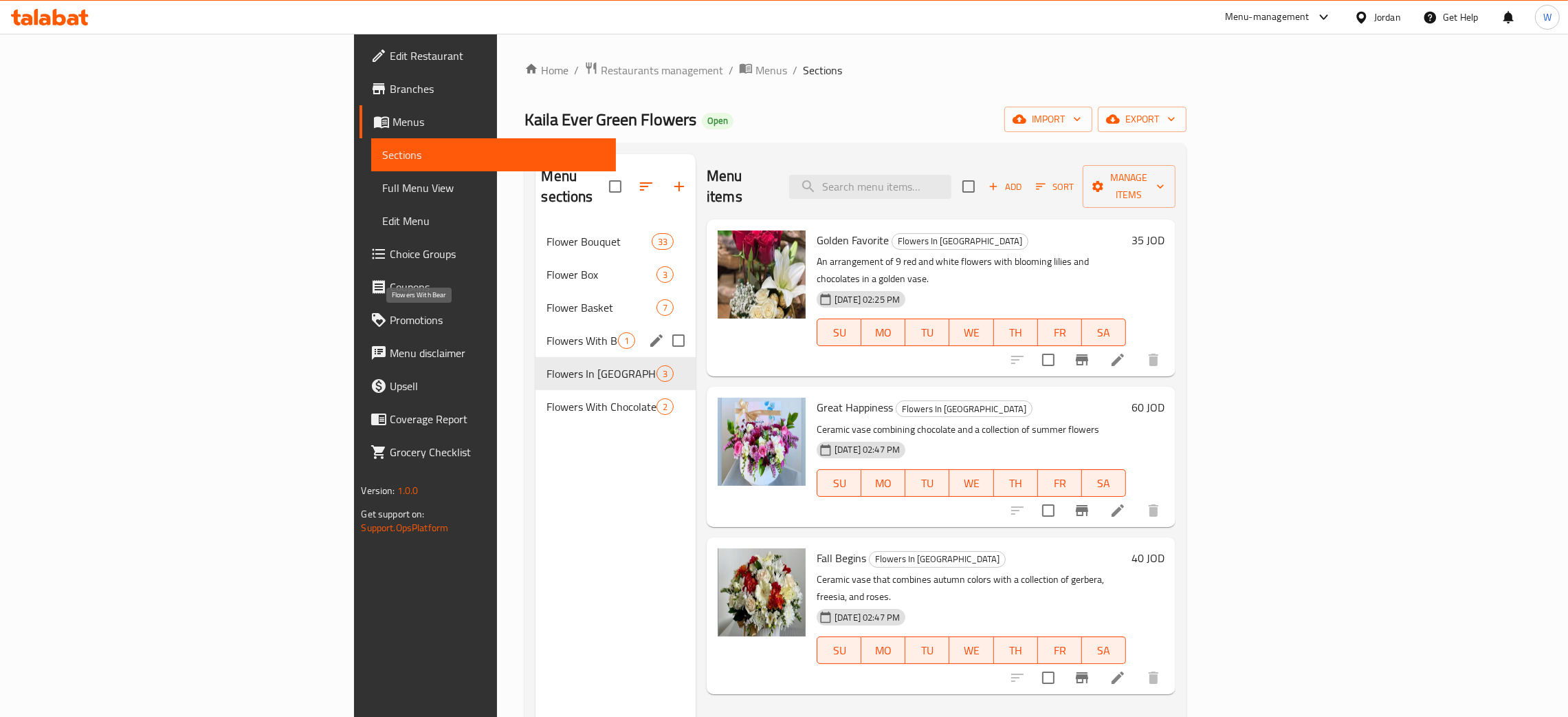
click at [546, 332] on span "Flowers With Bear" at bounding box center [582, 340] width 72 height 16
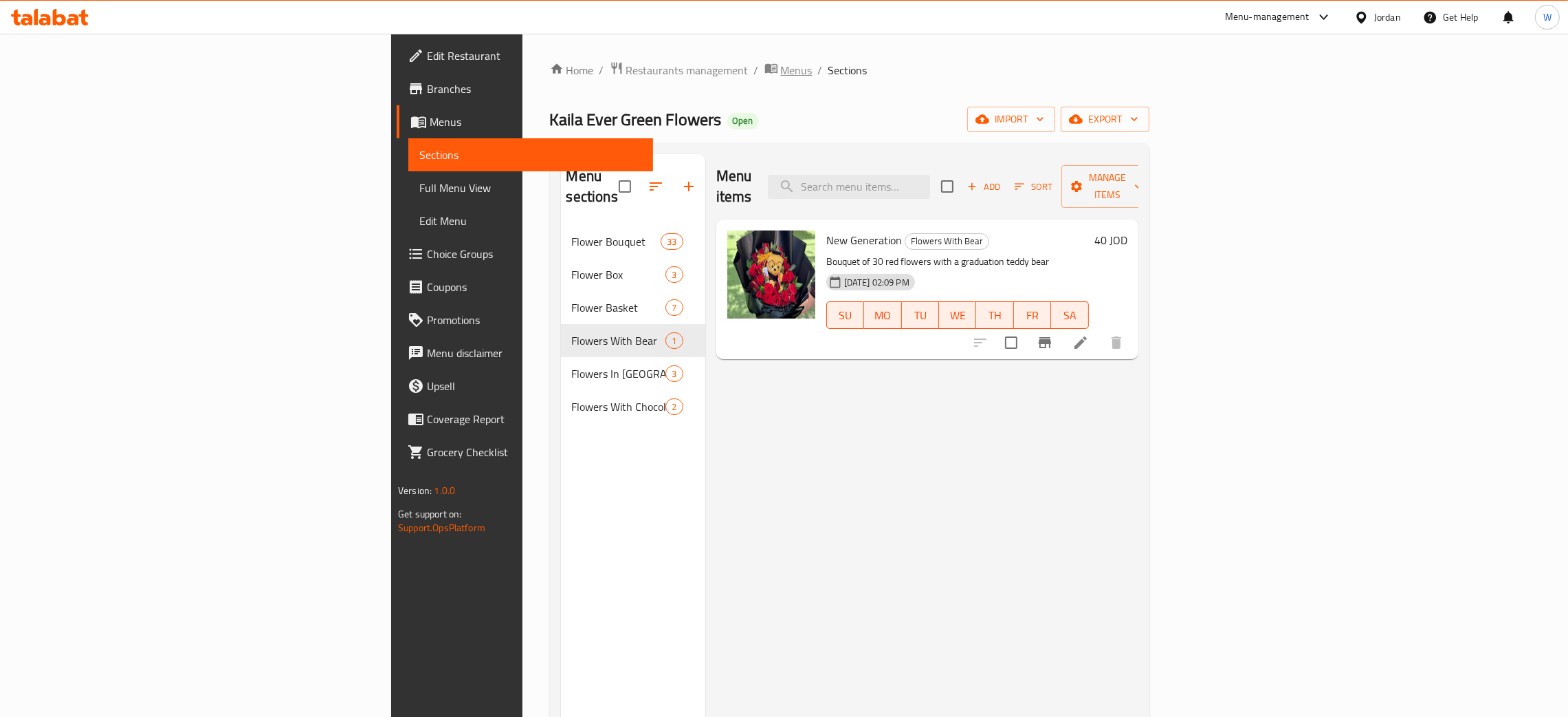
click at [781, 68] on span "Menus" at bounding box center [797, 70] width 32 height 16
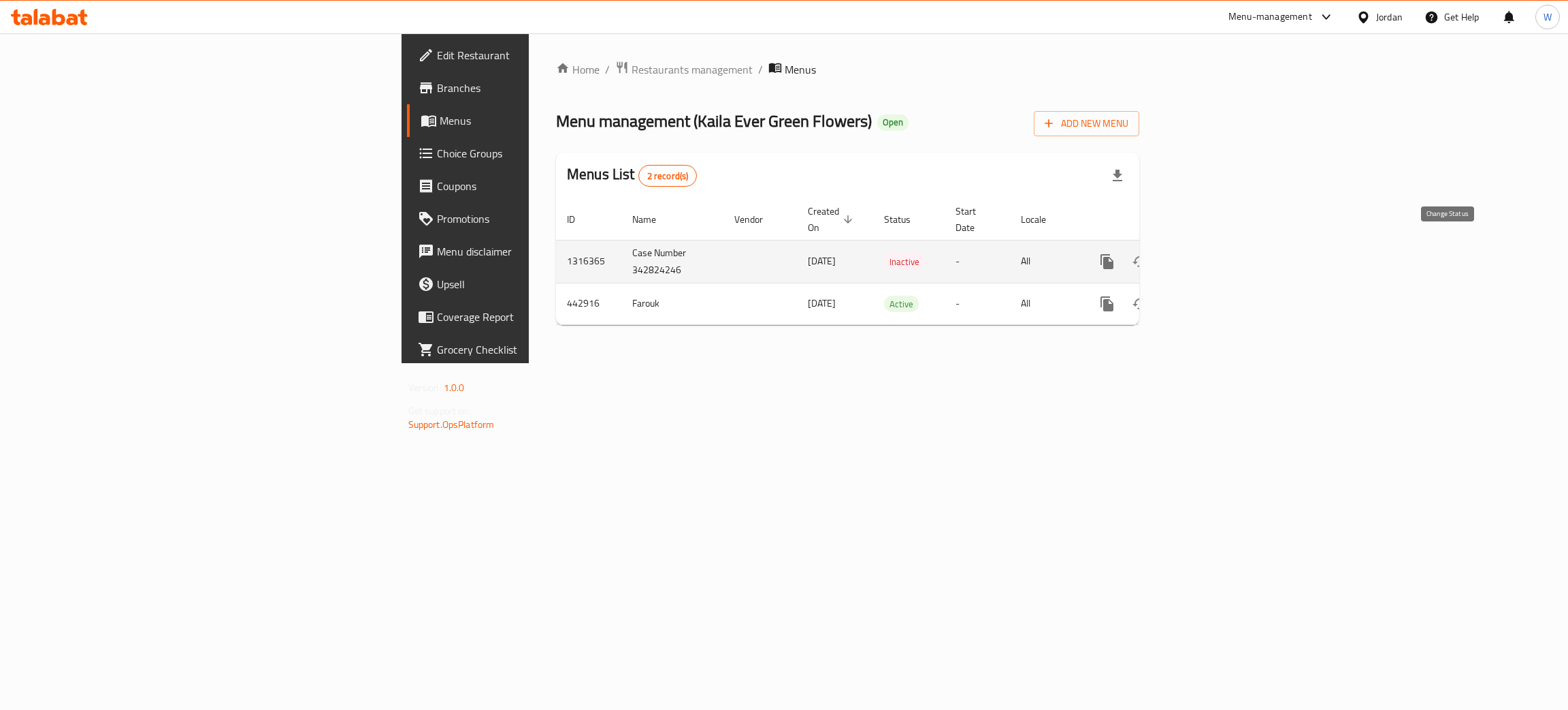
click at [1148, 253] on icon "enhanced table" at bounding box center [1140, 261] width 16 height 16
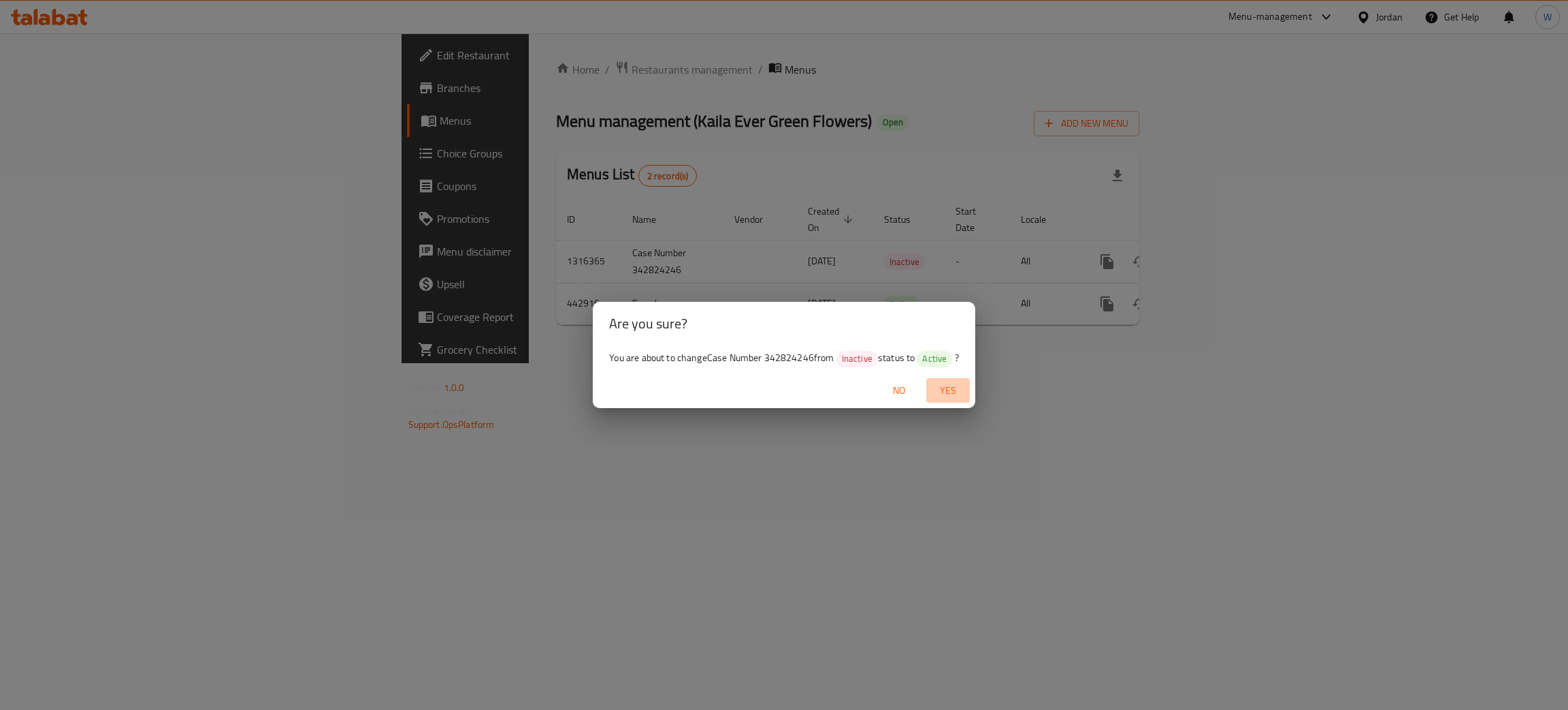
click at [954, 389] on span "Yes" at bounding box center [948, 390] width 33 height 17
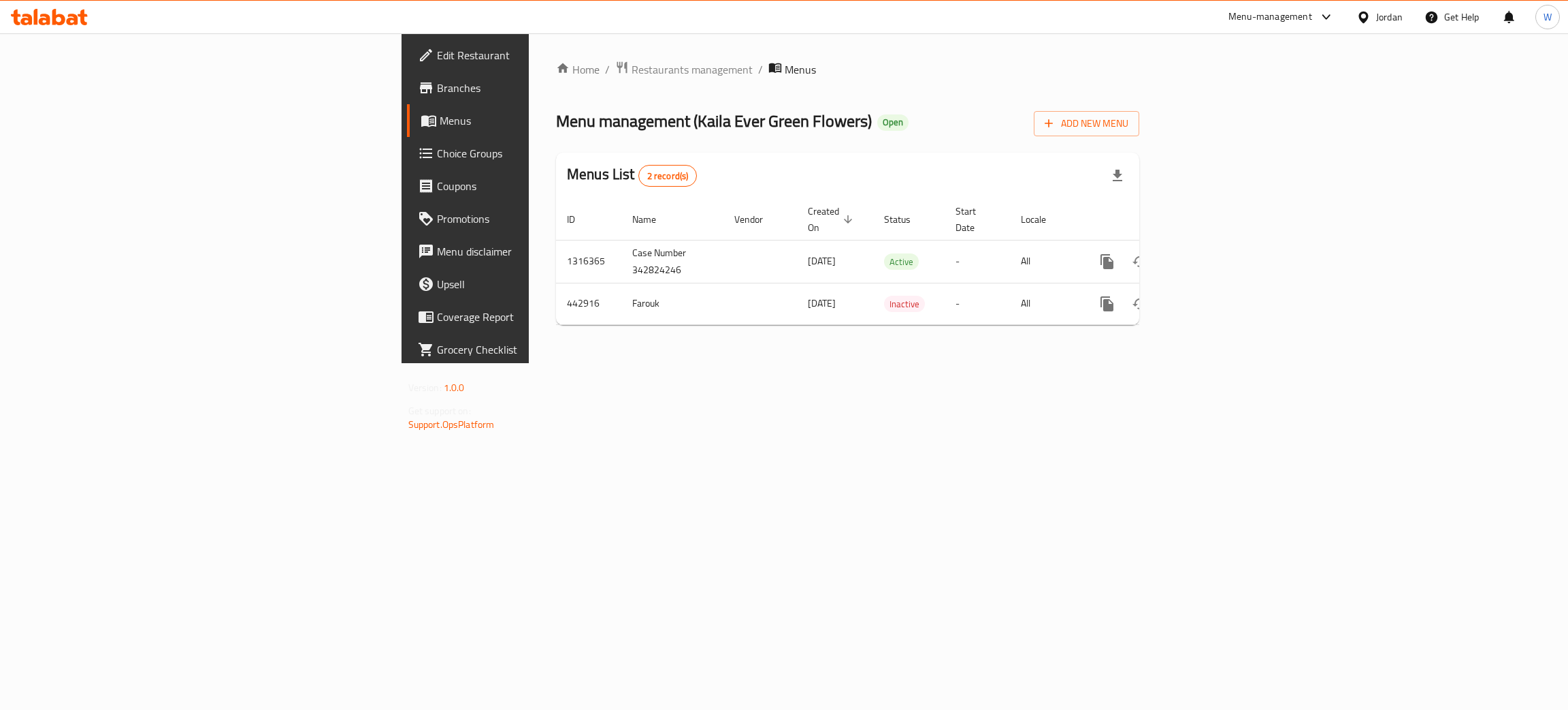
drag, startPoint x: 1457, startPoint y: 443, endPoint x: 1453, endPoint y: 435, distance: 8.9
click at [1167, 363] on div "Home / Restaurants management / Menus Menu management ( Kaila Ever Green Flower…" at bounding box center [847, 197] width 638 height 329
